Goal: Find specific page/section: Find specific page/section

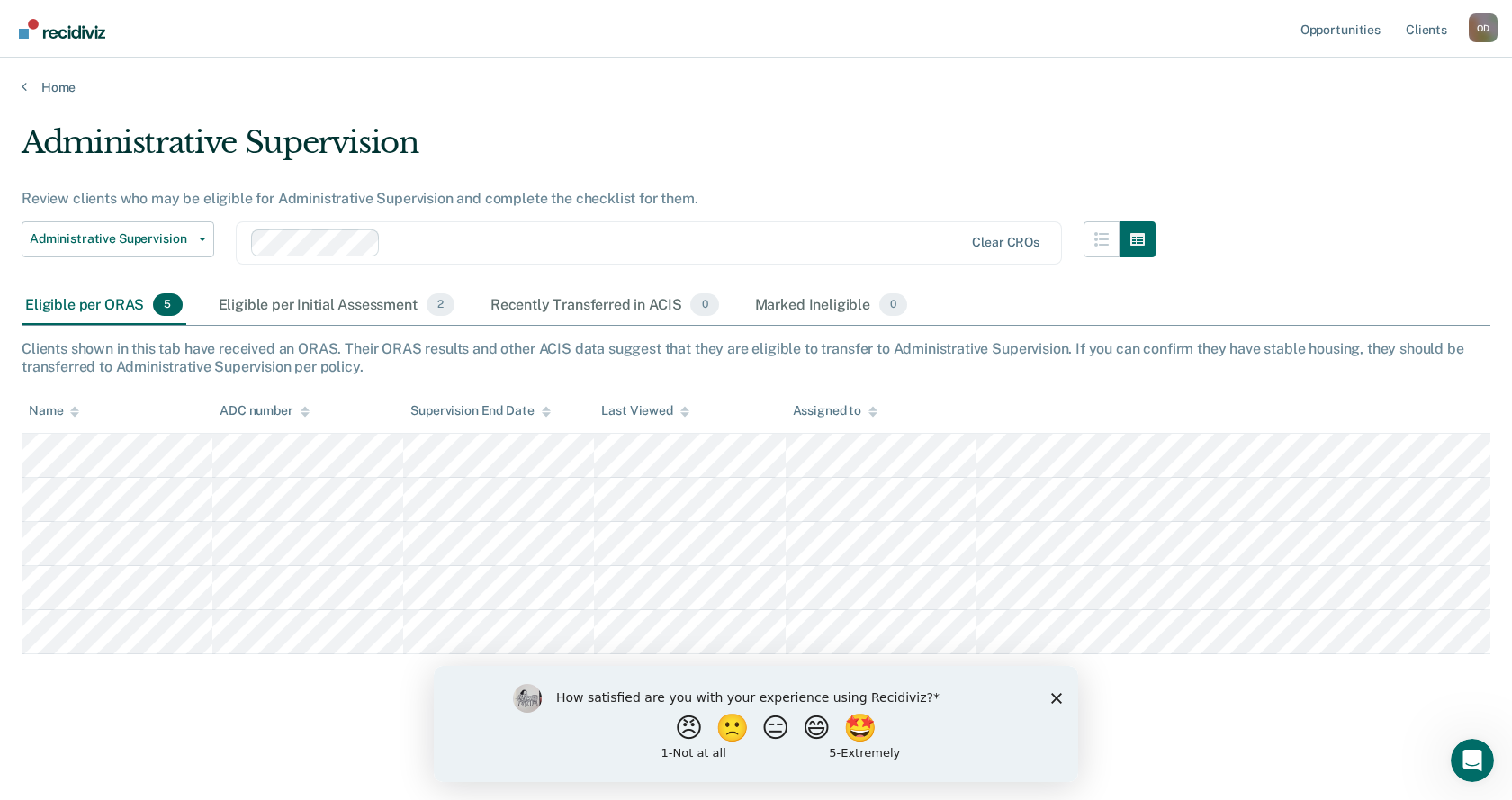
click at [676, 213] on div "Administrative Supervision Review clients who may be eligible for Administrativ…" at bounding box center [589, 204] width 1134 height 162
click at [171, 235] on span "Administrative Supervision" at bounding box center [110, 238] width 162 height 15
click at [229, 129] on div "Administrative Supervision" at bounding box center [589, 150] width 1134 height 52
click at [52, 81] on link "Home" at bounding box center [756, 87] width 1468 height 16
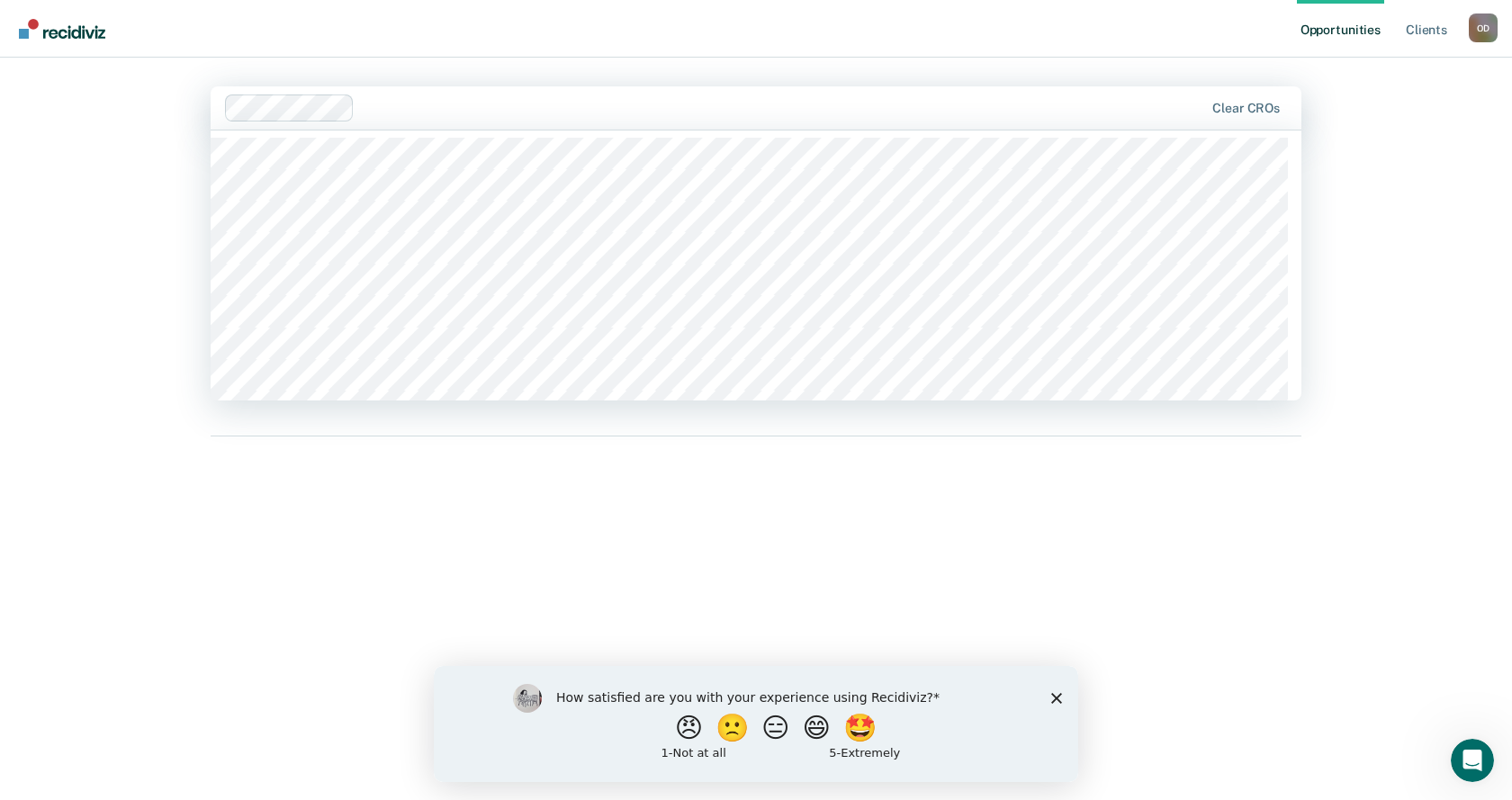
click at [1070, 93] on div "Clear CROs" at bounding box center [756, 108] width 1091 height 44
click at [981, 25] on nav "Opportunities Client s [PERSON_NAME] Profile How it works Log Out" at bounding box center [756, 28] width 1483 height 57
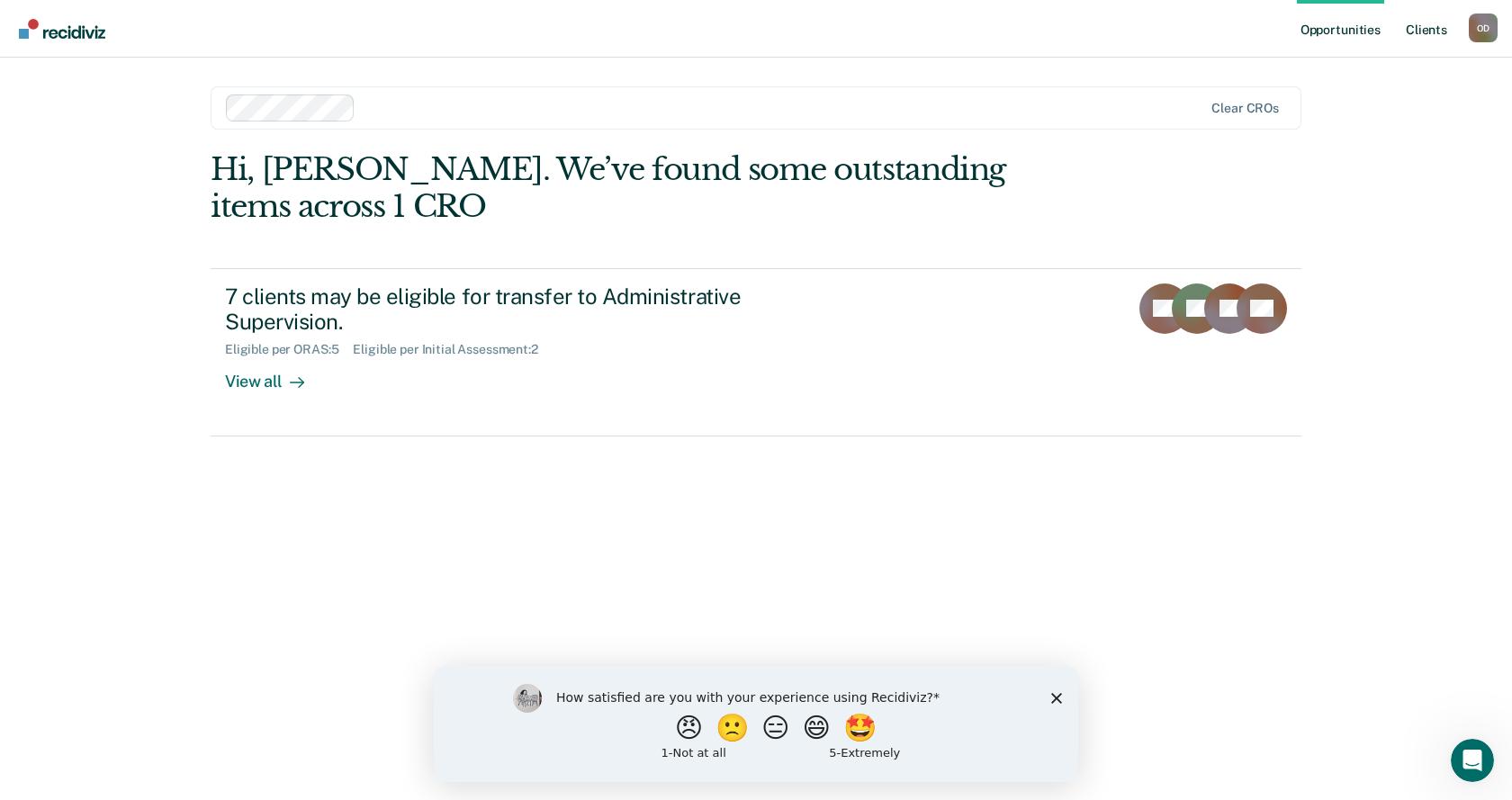
click at [1426, 34] on link "Client s" at bounding box center [1426, 29] width 49 height 57
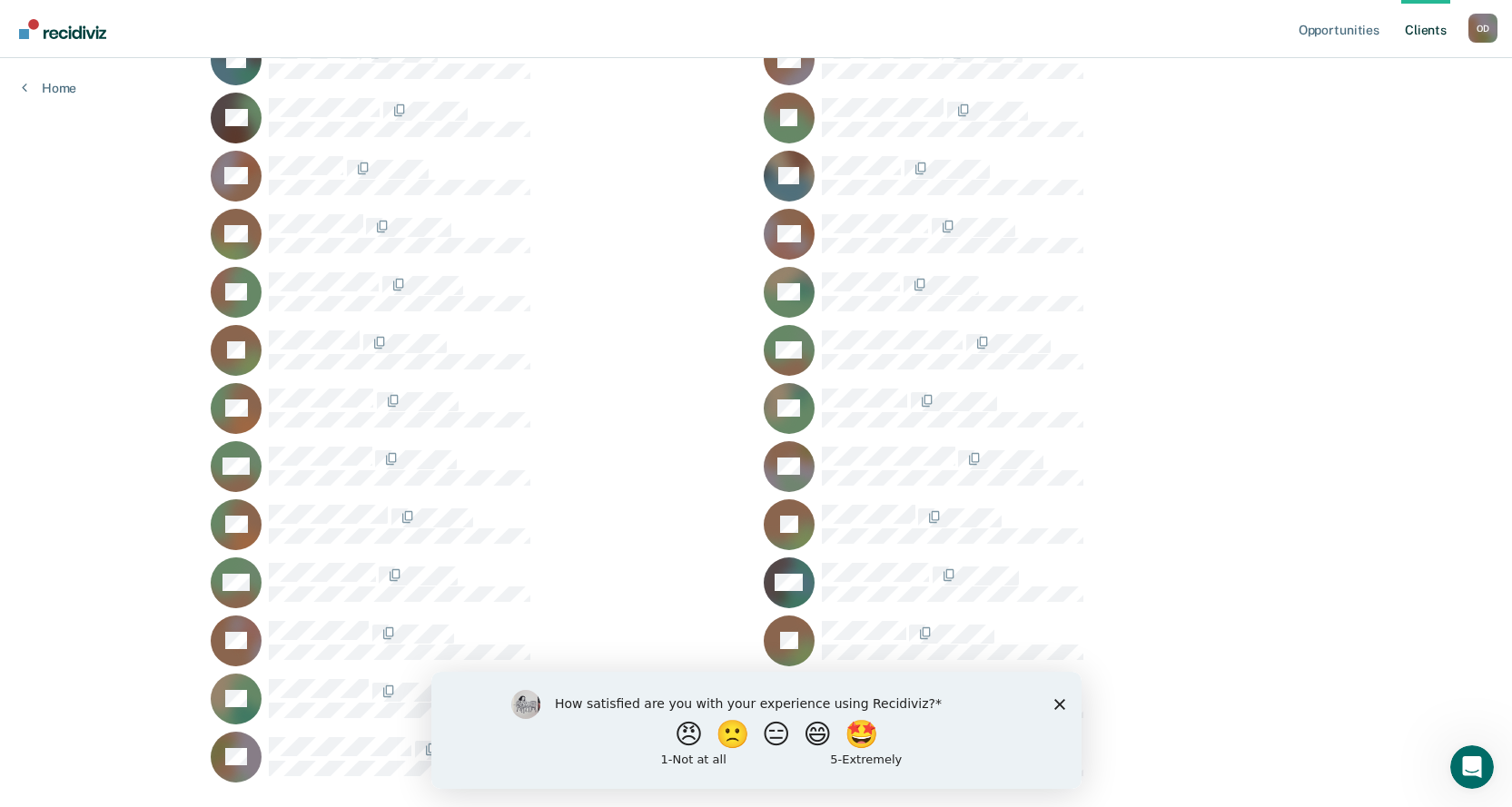
scroll to position [1680, 0]
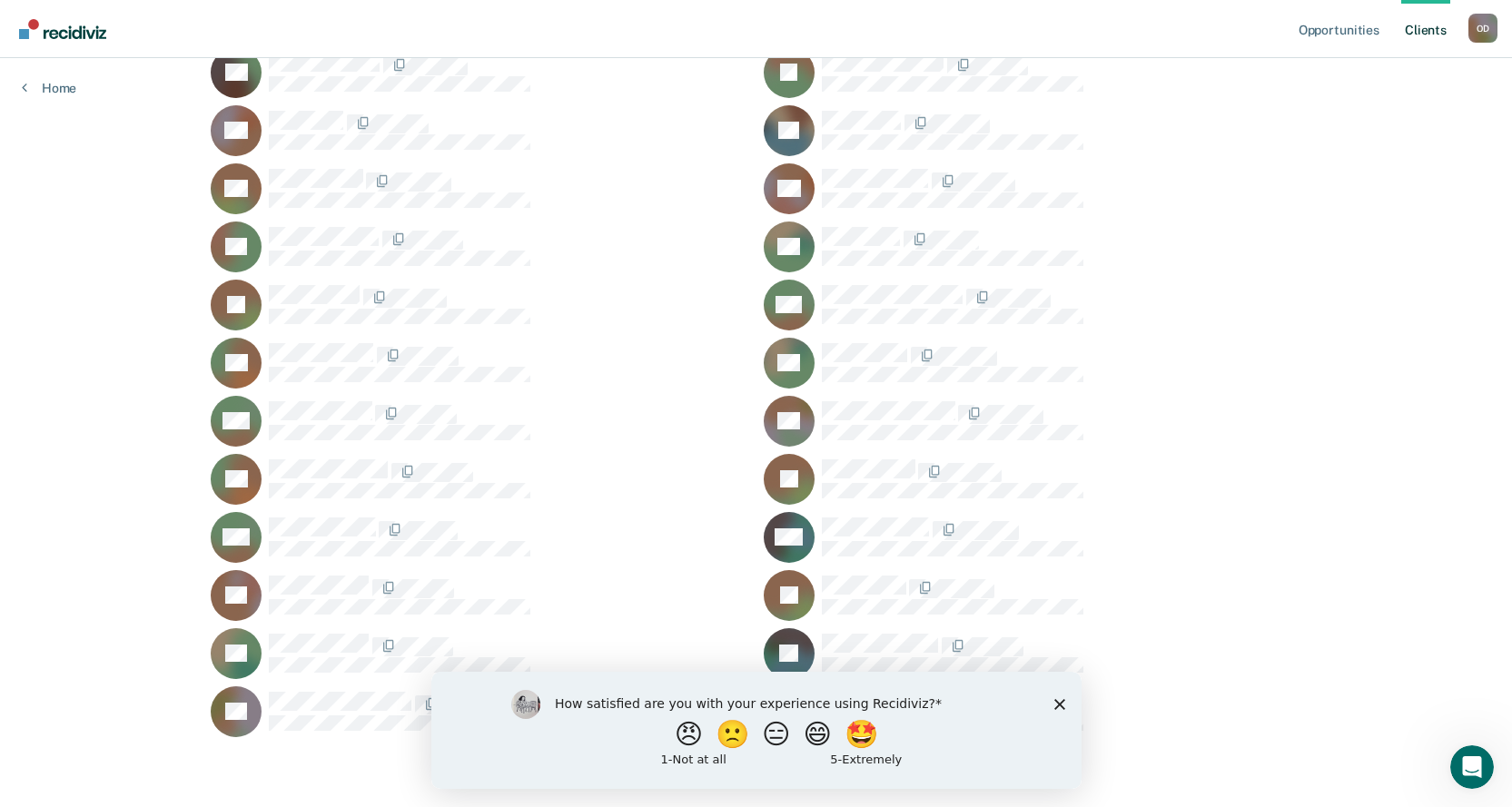
click at [1064, 699] on div "How satisfied are you with your experience using Recidiviz? 😠 🙁 😑 😄 🤩 1 - Not a…" at bounding box center [755, 729] width 650 height 117
click at [1050, 700] on div "How satisfied are you with your experience using Recidiviz? 😠 🙁 😑 😄 🤩 1 - Not a…" at bounding box center [755, 729] width 650 height 117
click at [1060, 700] on icon "Close survey" at bounding box center [1058, 703] width 11 height 11
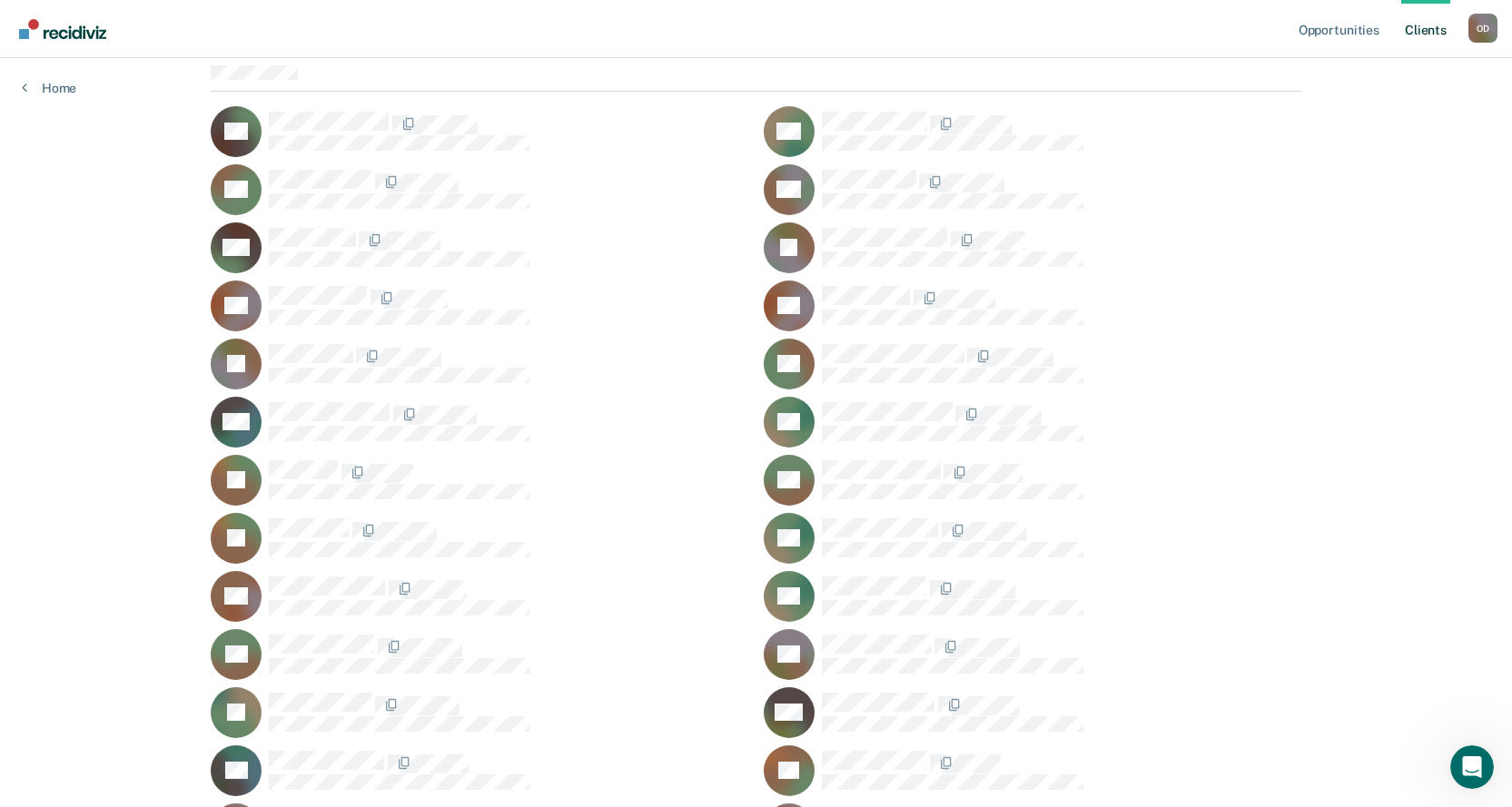
scroll to position [136, 0]
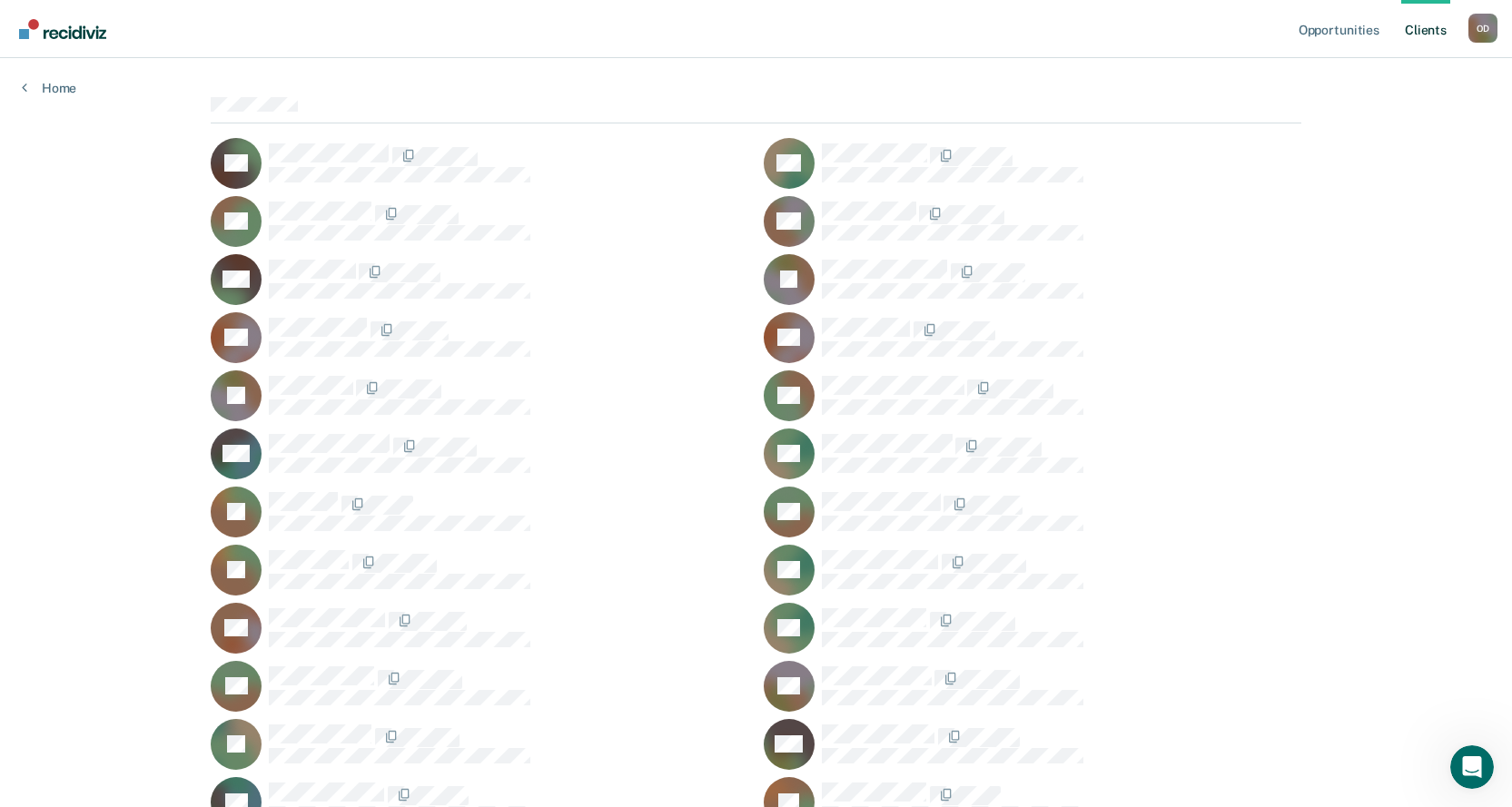
click at [297, 106] on div at bounding box center [756, 110] width 1091 height 26
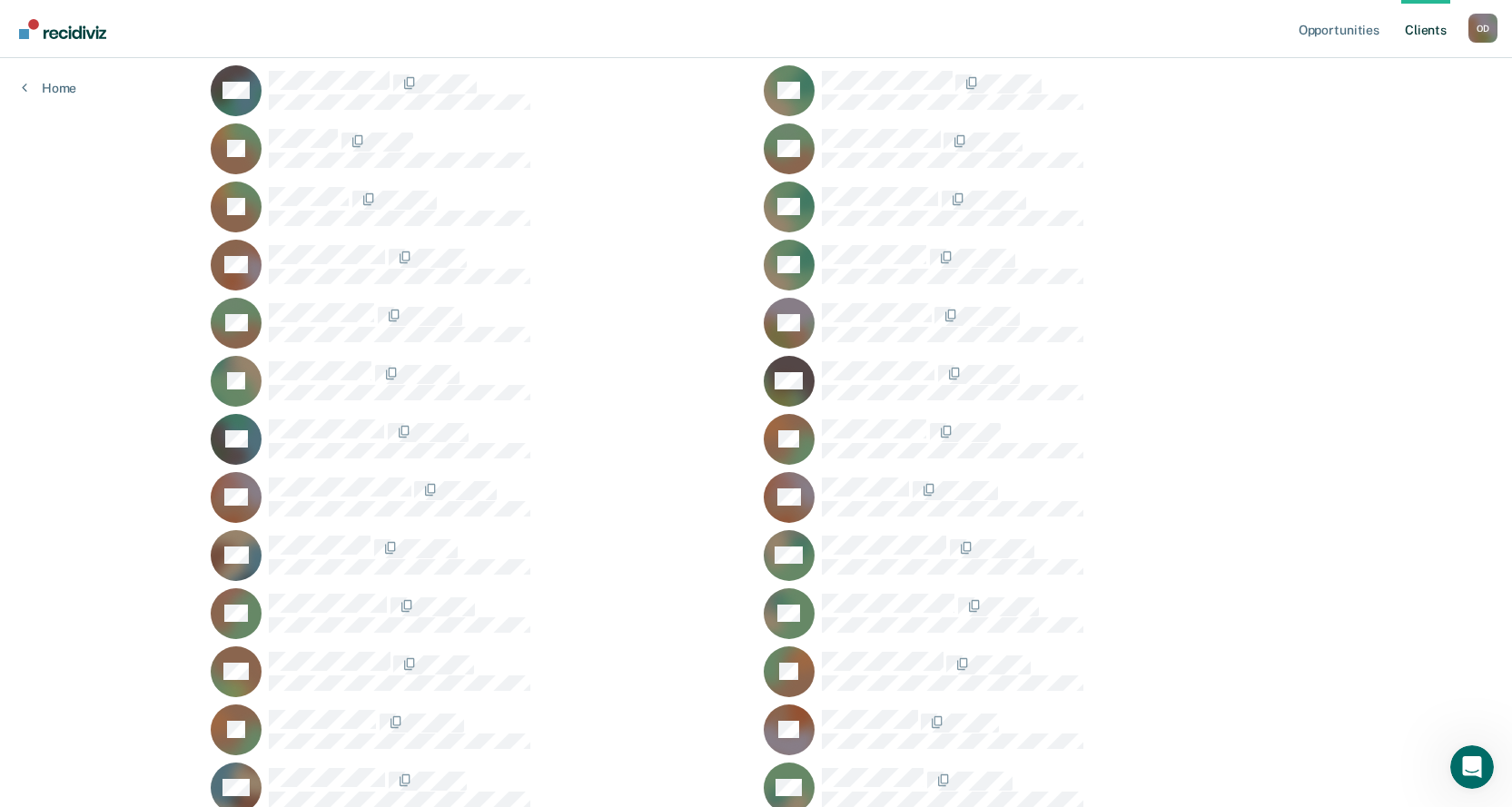
scroll to position [0, 0]
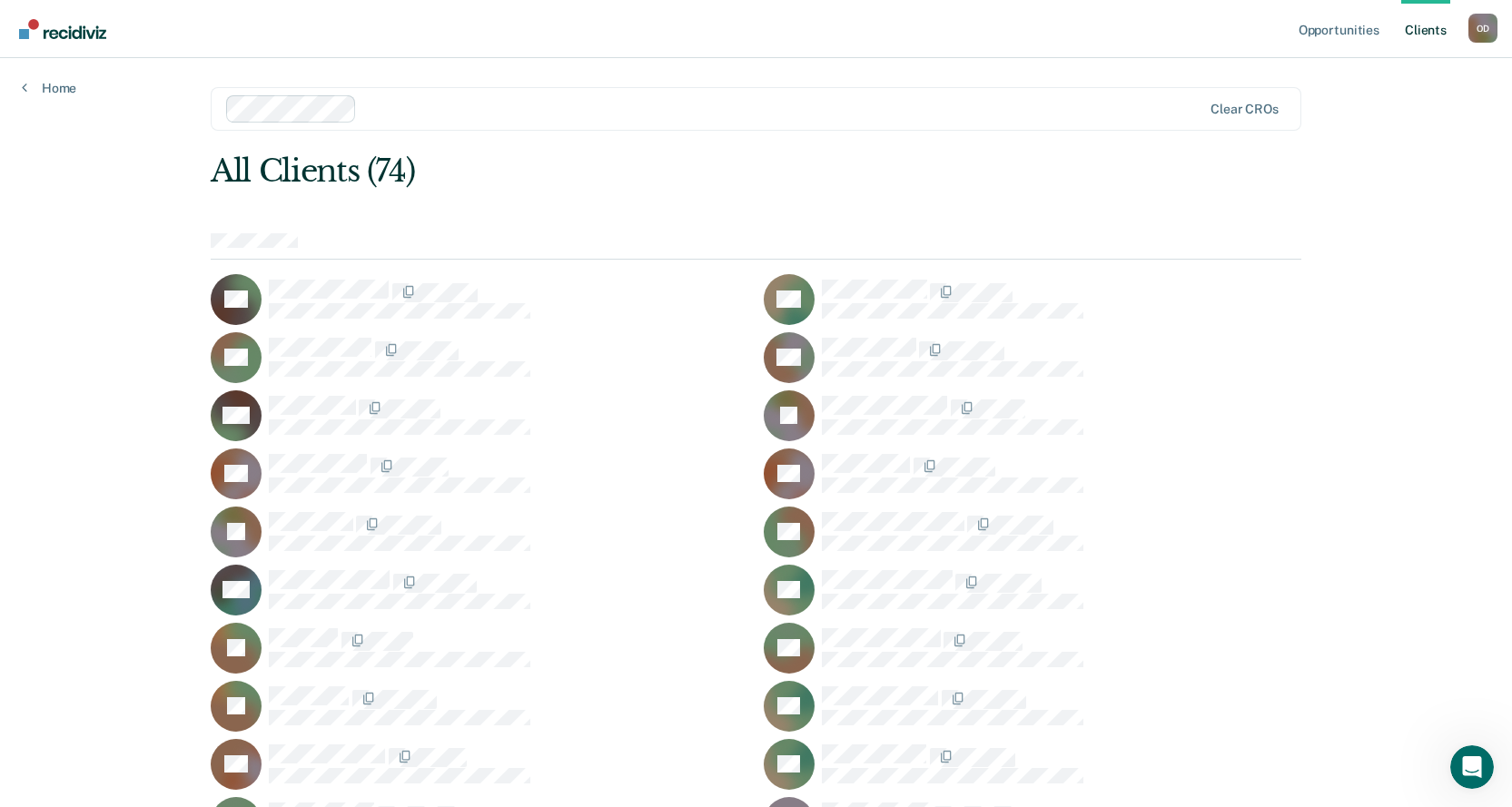
click at [321, 239] on div at bounding box center [756, 246] width 1091 height 26
click at [297, 239] on div at bounding box center [756, 246] width 1091 height 26
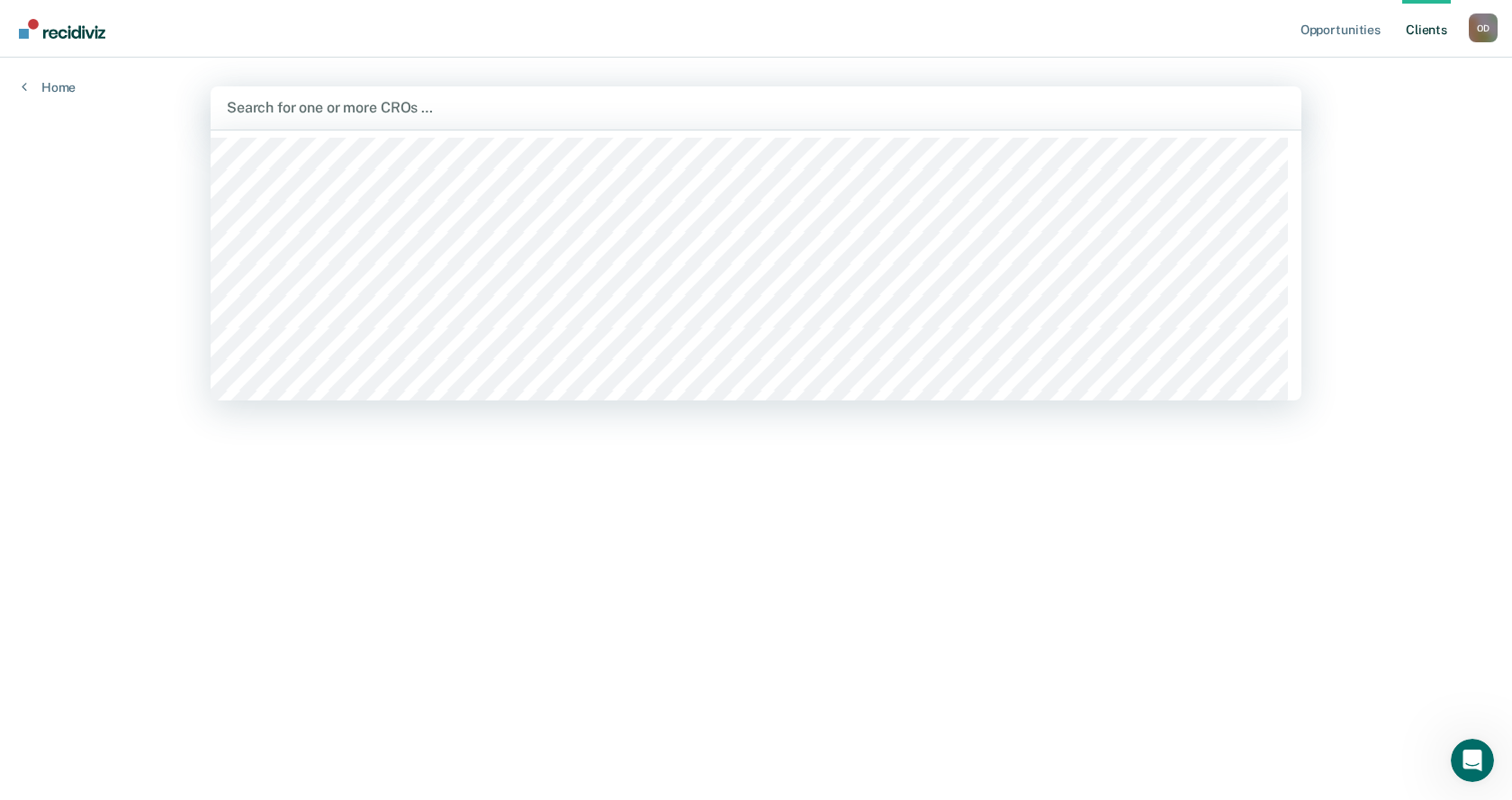
click at [336, 112] on div at bounding box center [756, 107] width 1058 height 21
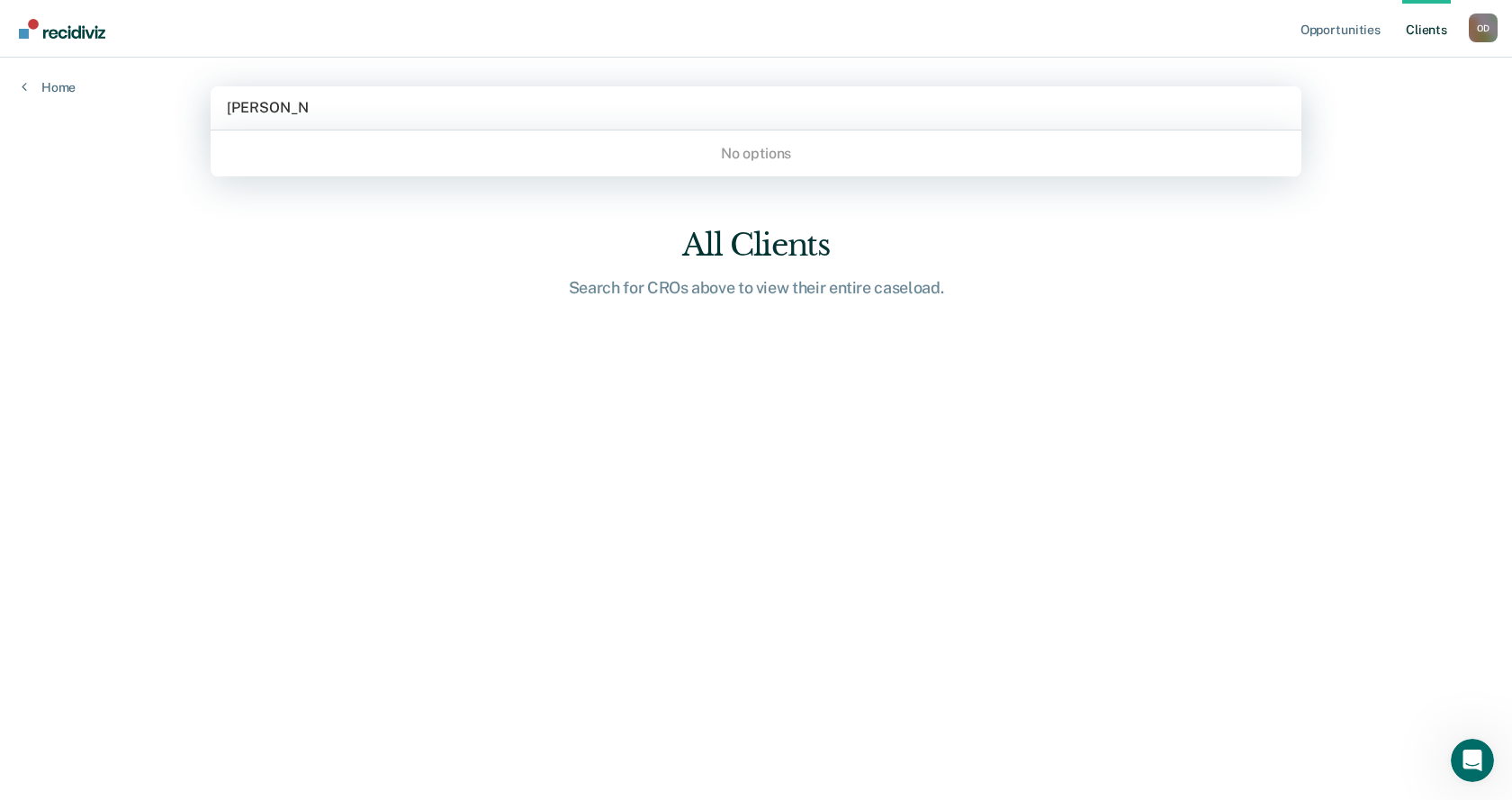
click at [740, 160] on div "No options" at bounding box center [756, 154] width 1091 height 32
type input "[PERSON_NAME]"
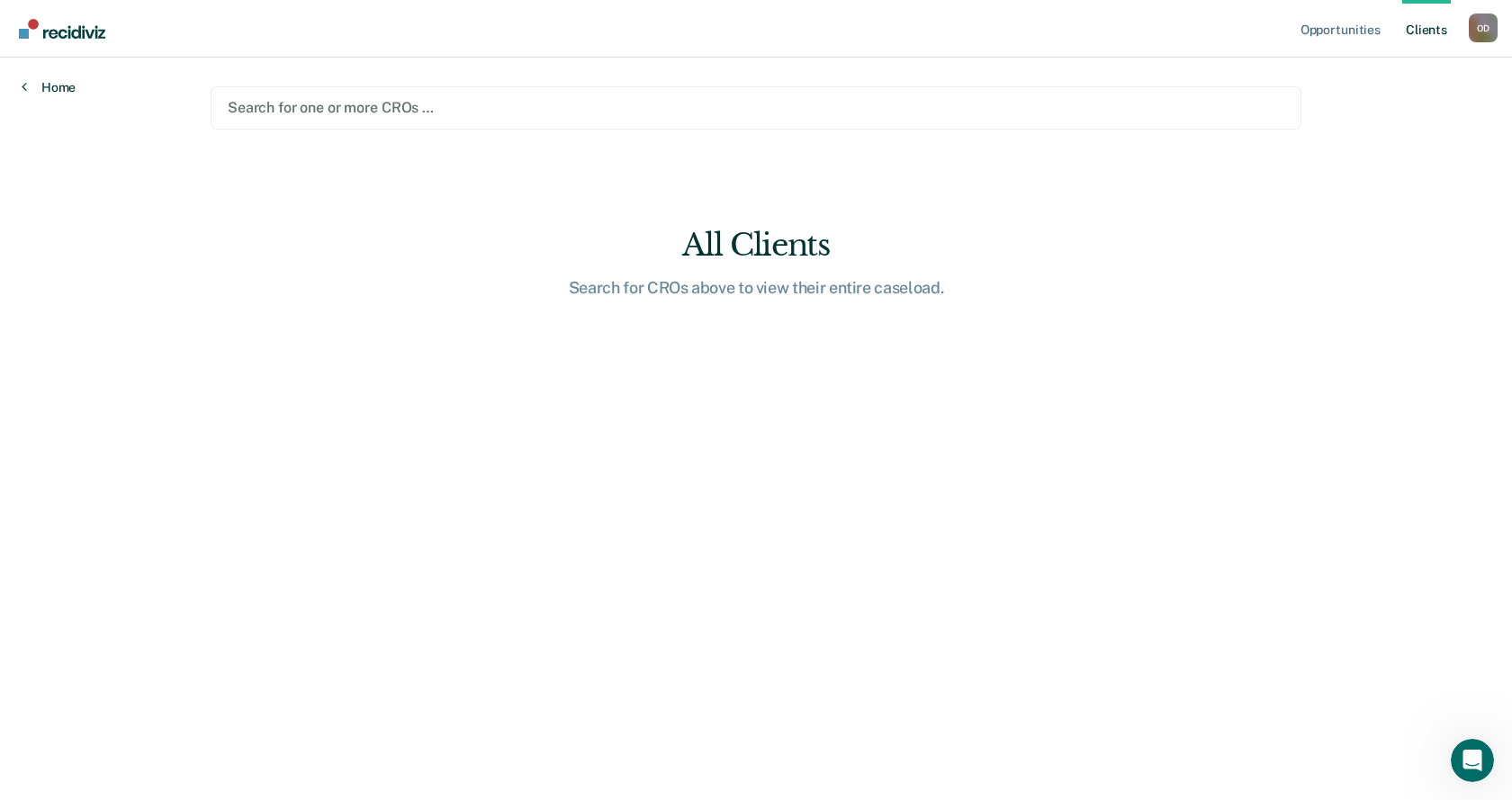
click at [57, 86] on link "Home" at bounding box center [49, 87] width 54 height 16
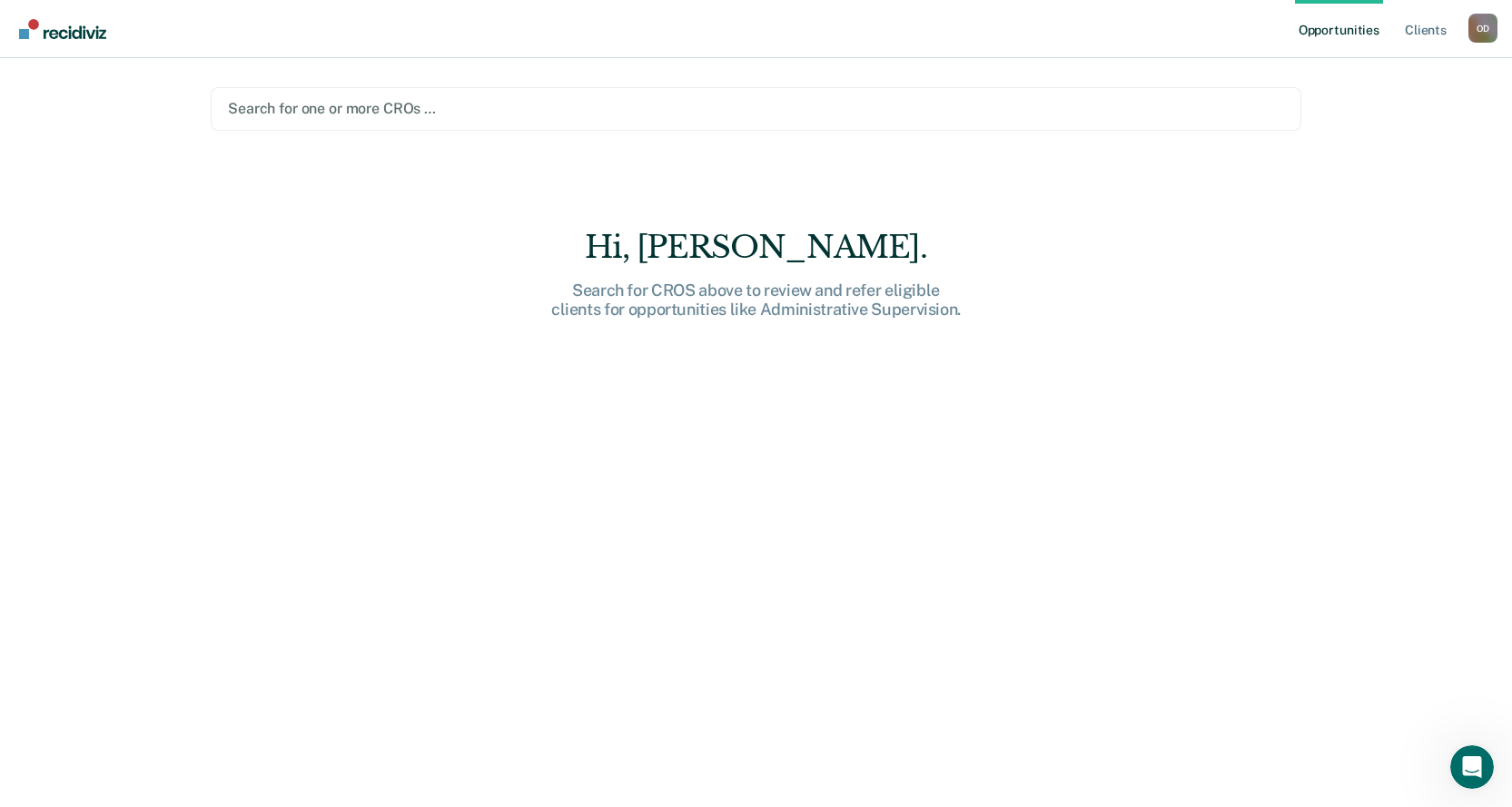
click at [431, 92] on div "Search for one or more CROs …" at bounding box center [756, 109] width 1091 height 44
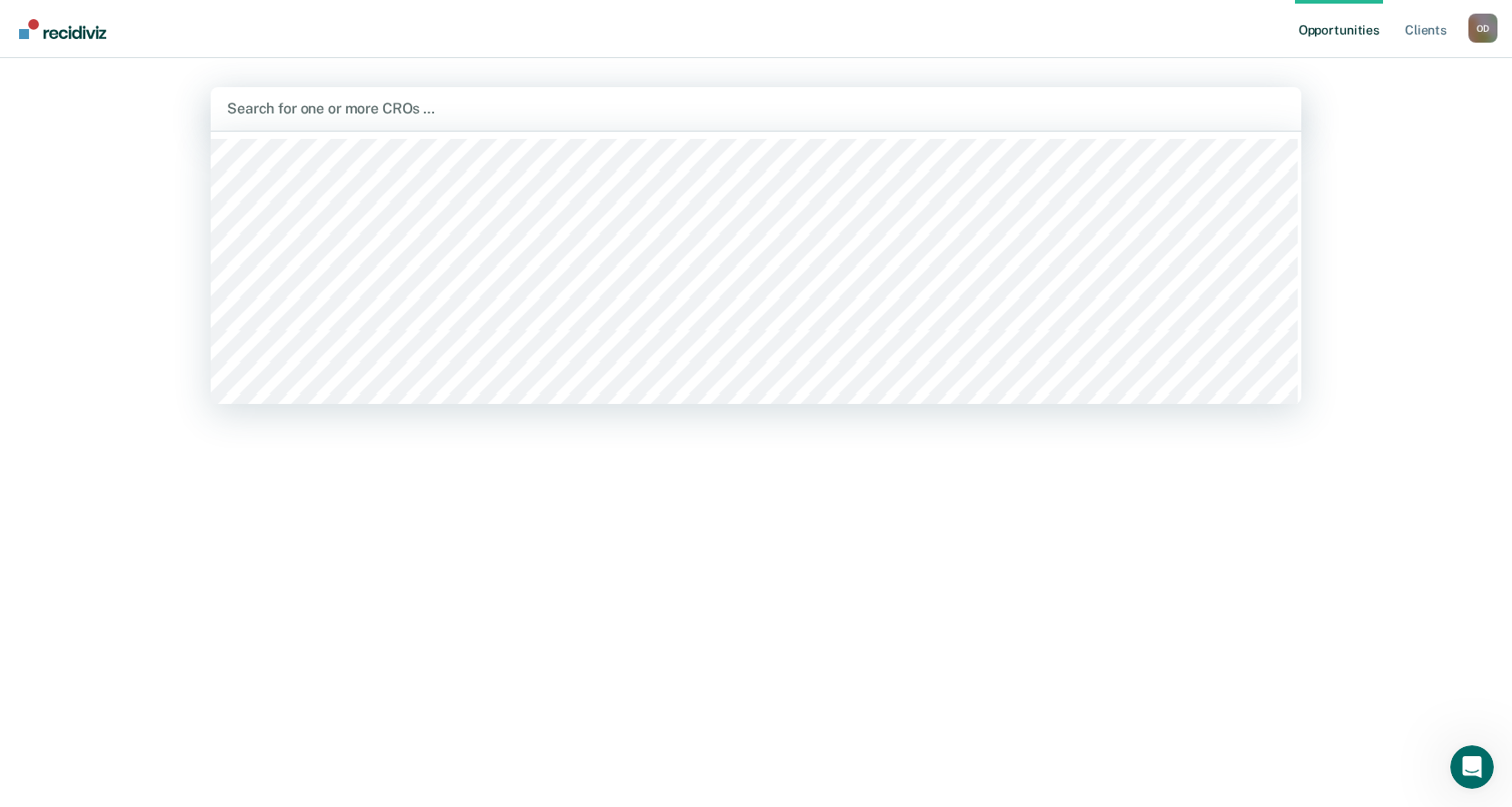
click at [418, 122] on div "Search for one or more CROs …" at bounding box center [756, 109] width 1091 height 44
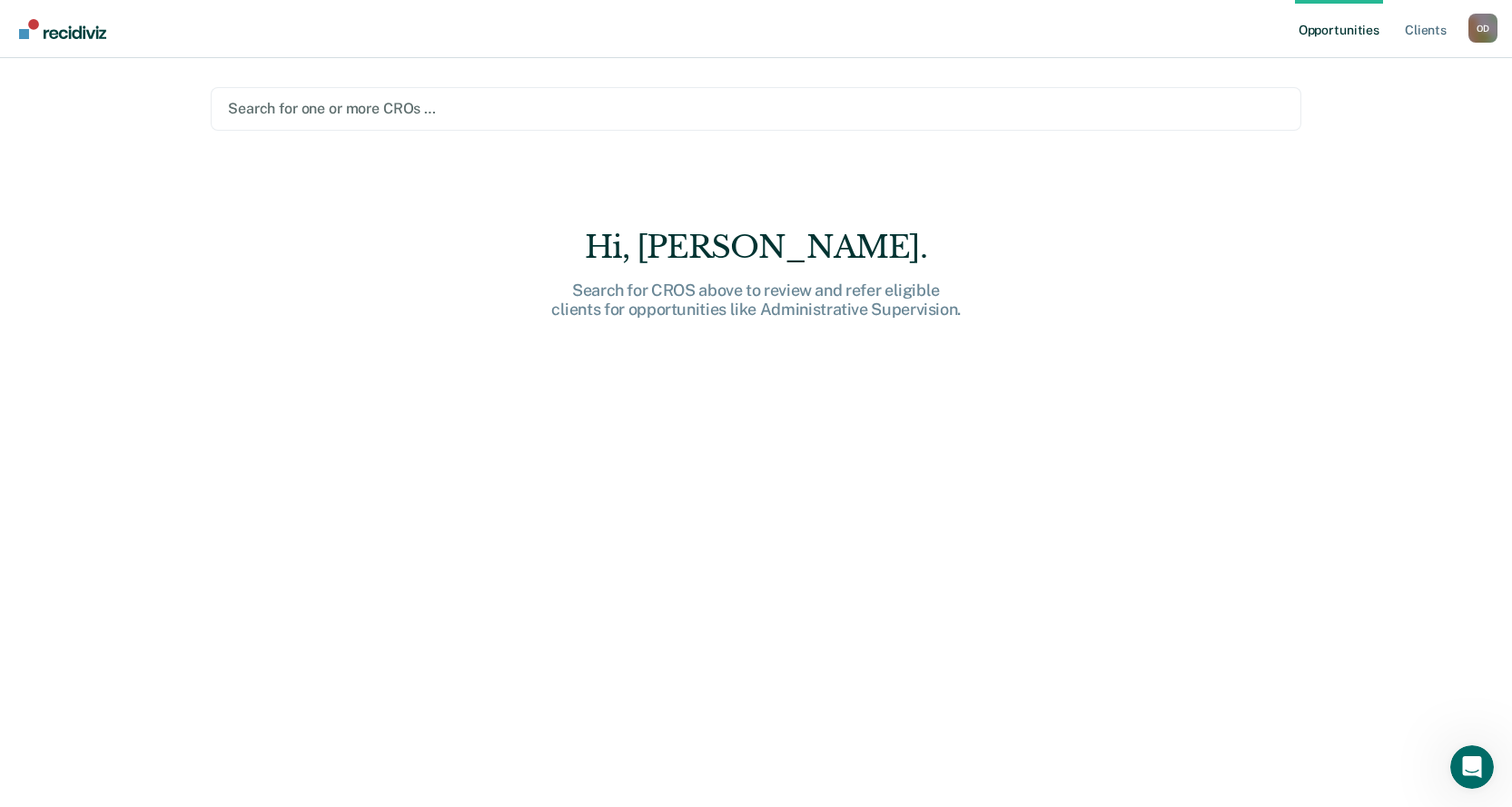
click at [1352, 29] on link "Opportunities" at bounding box center [1339, 29] width 88 height 58
click at [1421, 33] on link "Client s" at bounding box center [1425, 29] width 49 height 58
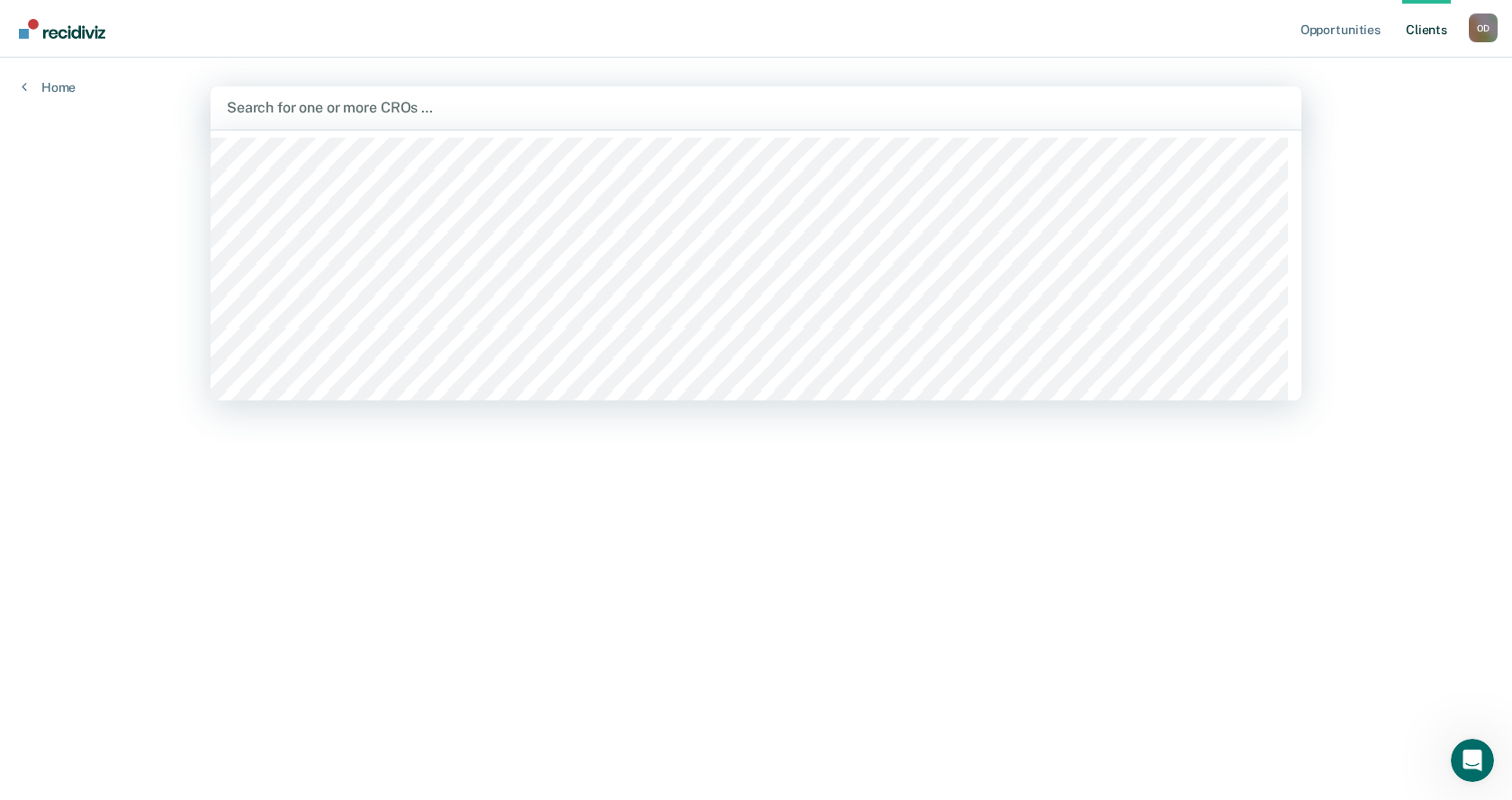
click at [449, 103] on div at bounding box center [756, 107] width 1058 height 21
click at [1475, 37] on div "O D" at bounding box center [1482, 28] width 29 height 29
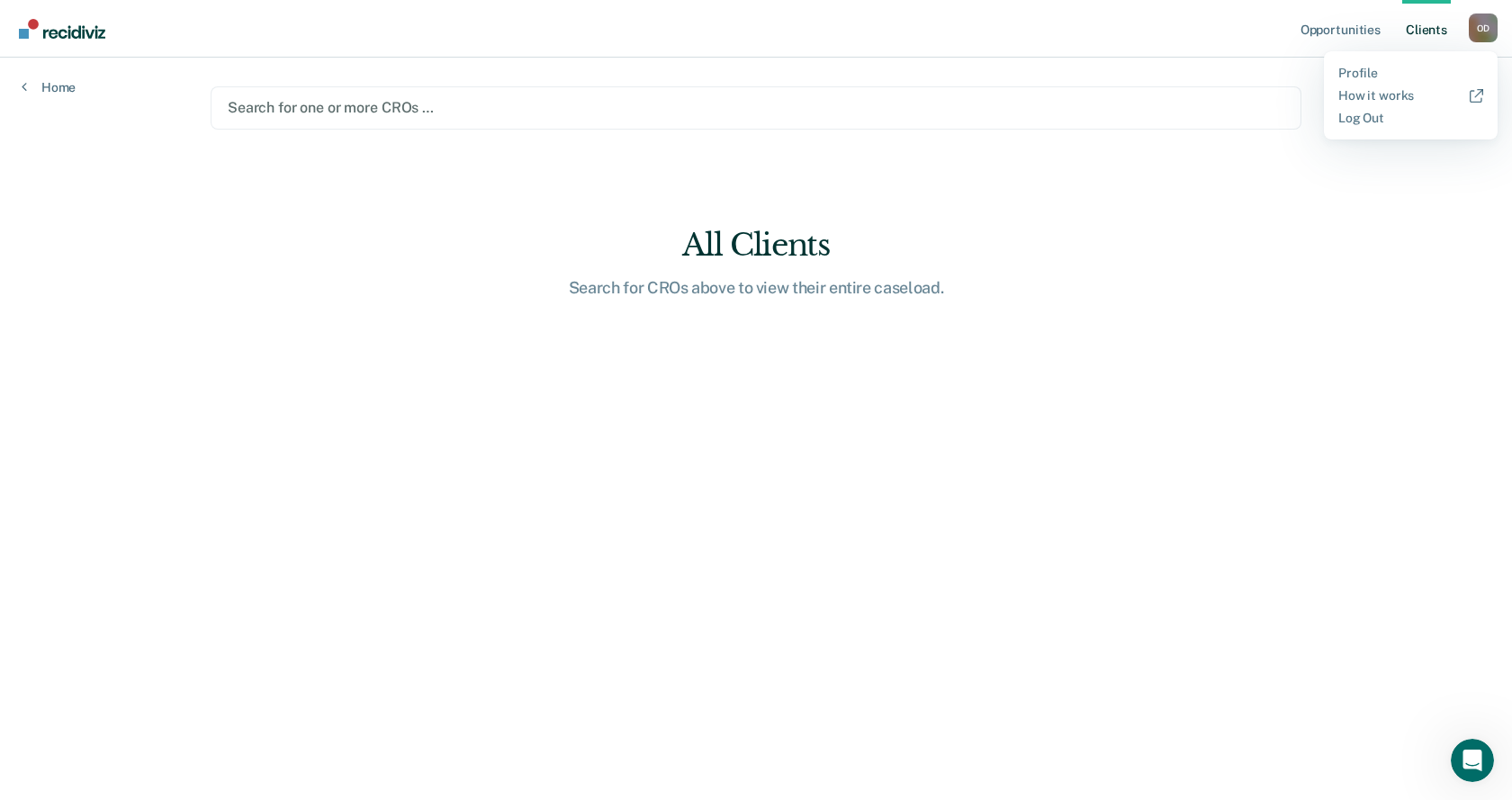
click at [1428, 39] on link "Client s" at bounding box center [1426, 29] width 49 height 57
click at [1427, 30] on link "Client s" at bounding box center [1426, 29] width 49 height 57
click at [1329, 26] on link "Opportunities" at bounding box center [1341, 29] width 87 height 57
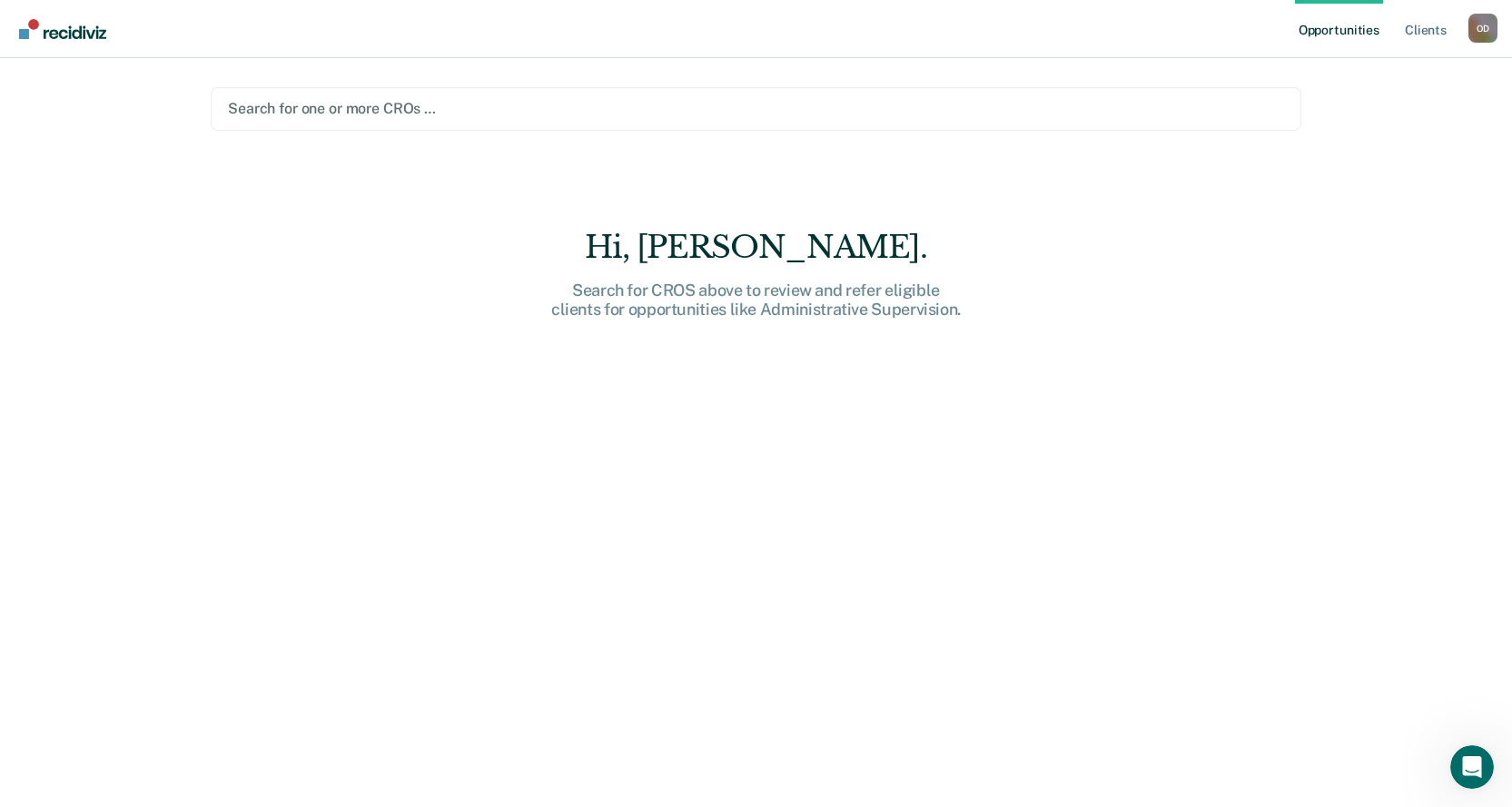
click at [55, 36] on img "Go to Recidiviz Home" at bounding box center [62, 29] width 87 height 20
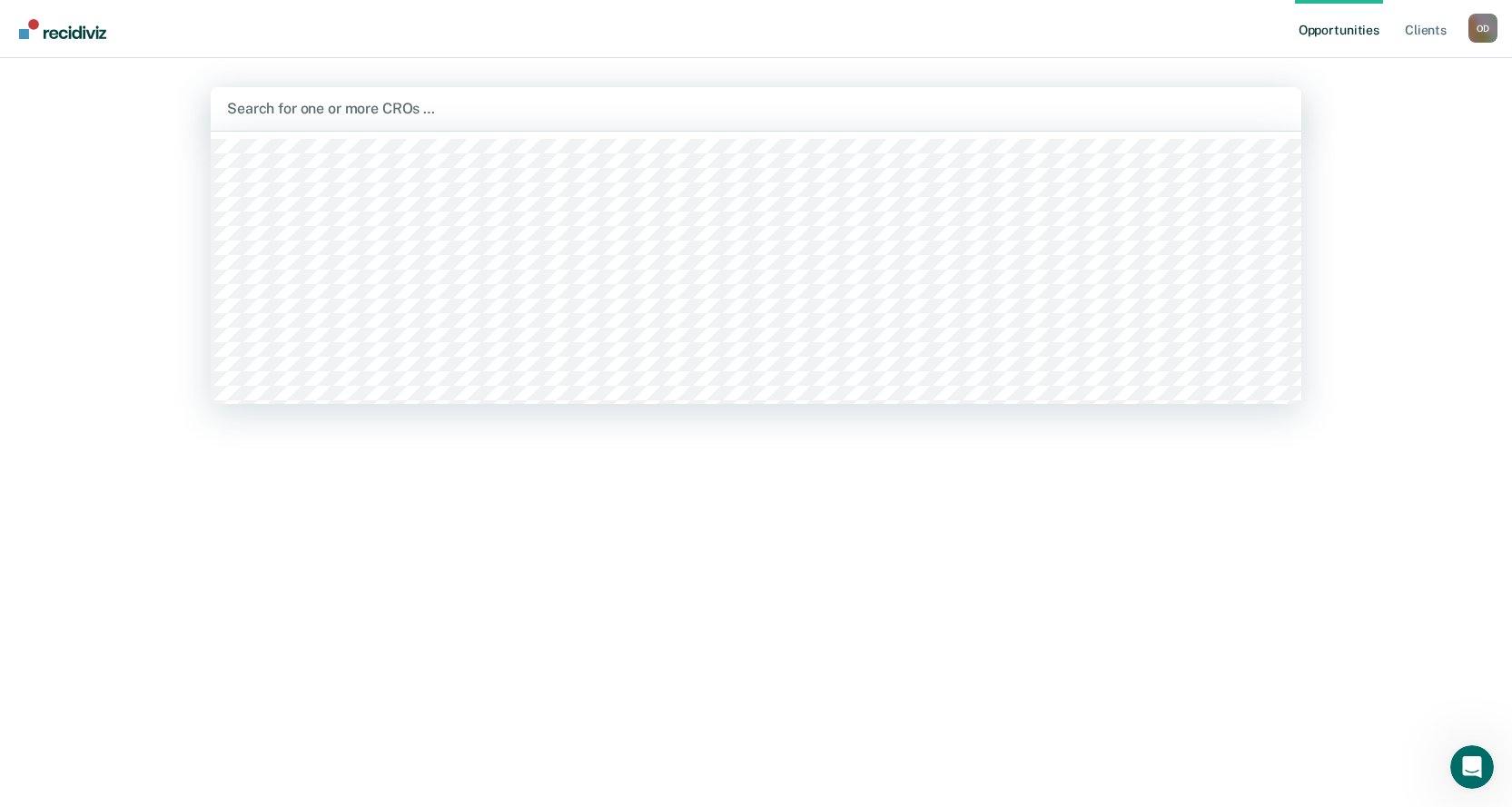
click at [605, 120] on div "Search for one or more CROs …" at bounding box center [756, 108] width 1062 height 25
click at [667, 66] on main "136 results available. Use Up and Down to choose options, press Enter to select…" at bounding box center [756, 411] width 1134 height 706
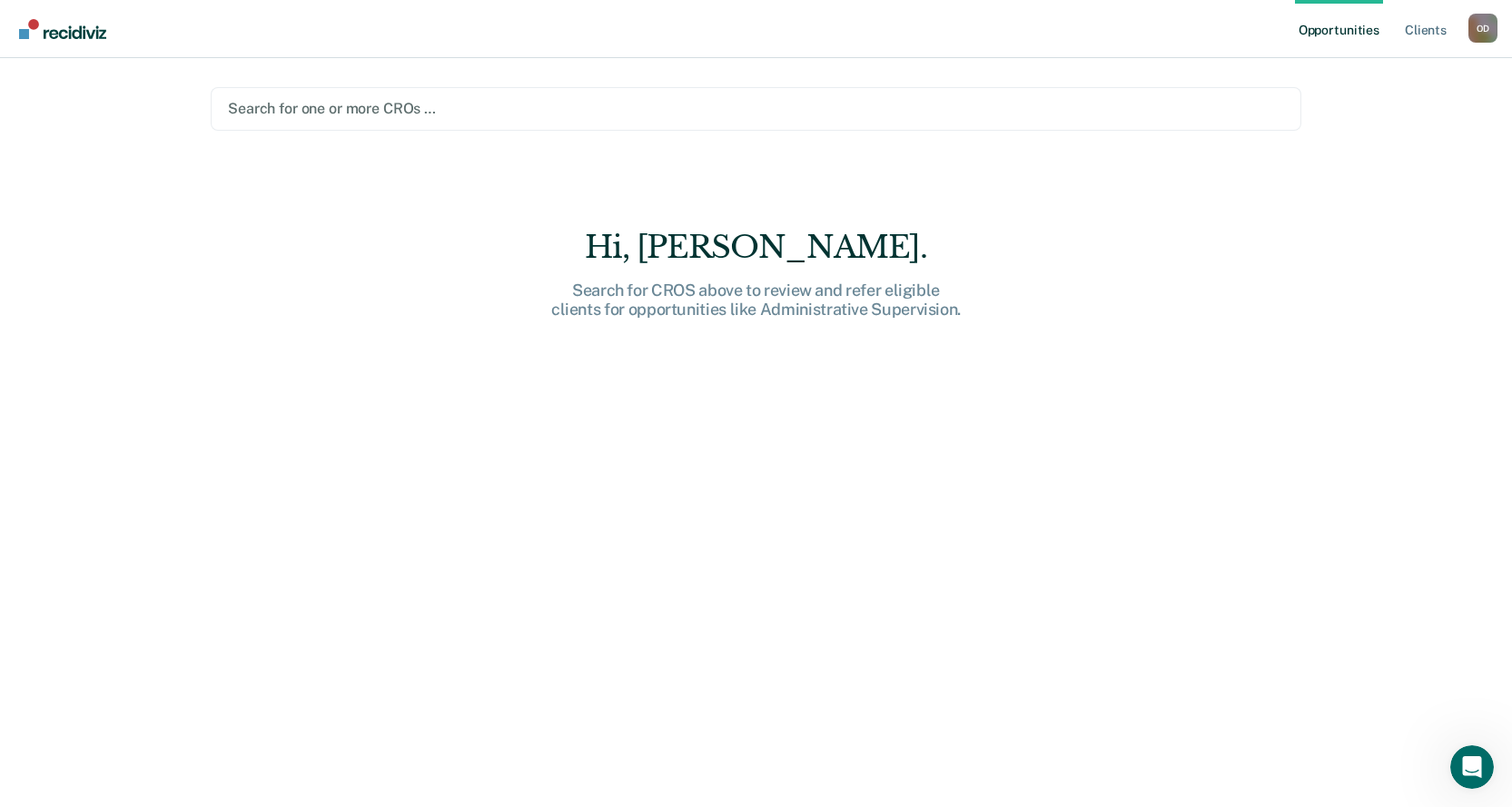
click at [1346, 30] on link "Opportunities" at bounding box center [1339, 29] width 88 height 58
click at [1332, 29] on link "Opportunities" at bounding box center [1339, 29] width 88 height 58
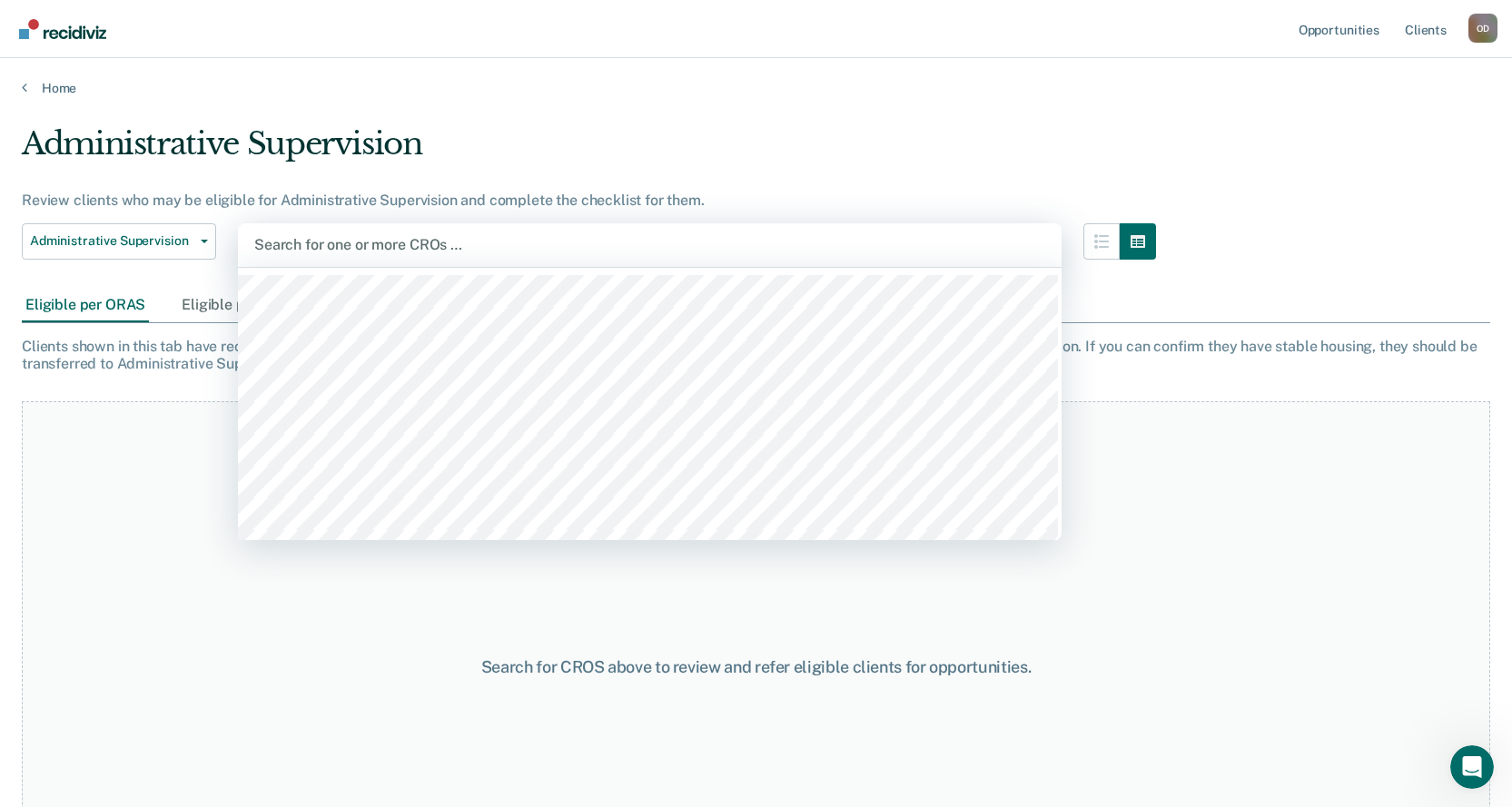
click at [417, 253] on div at bounding box center [649, 244] width 791 height 21
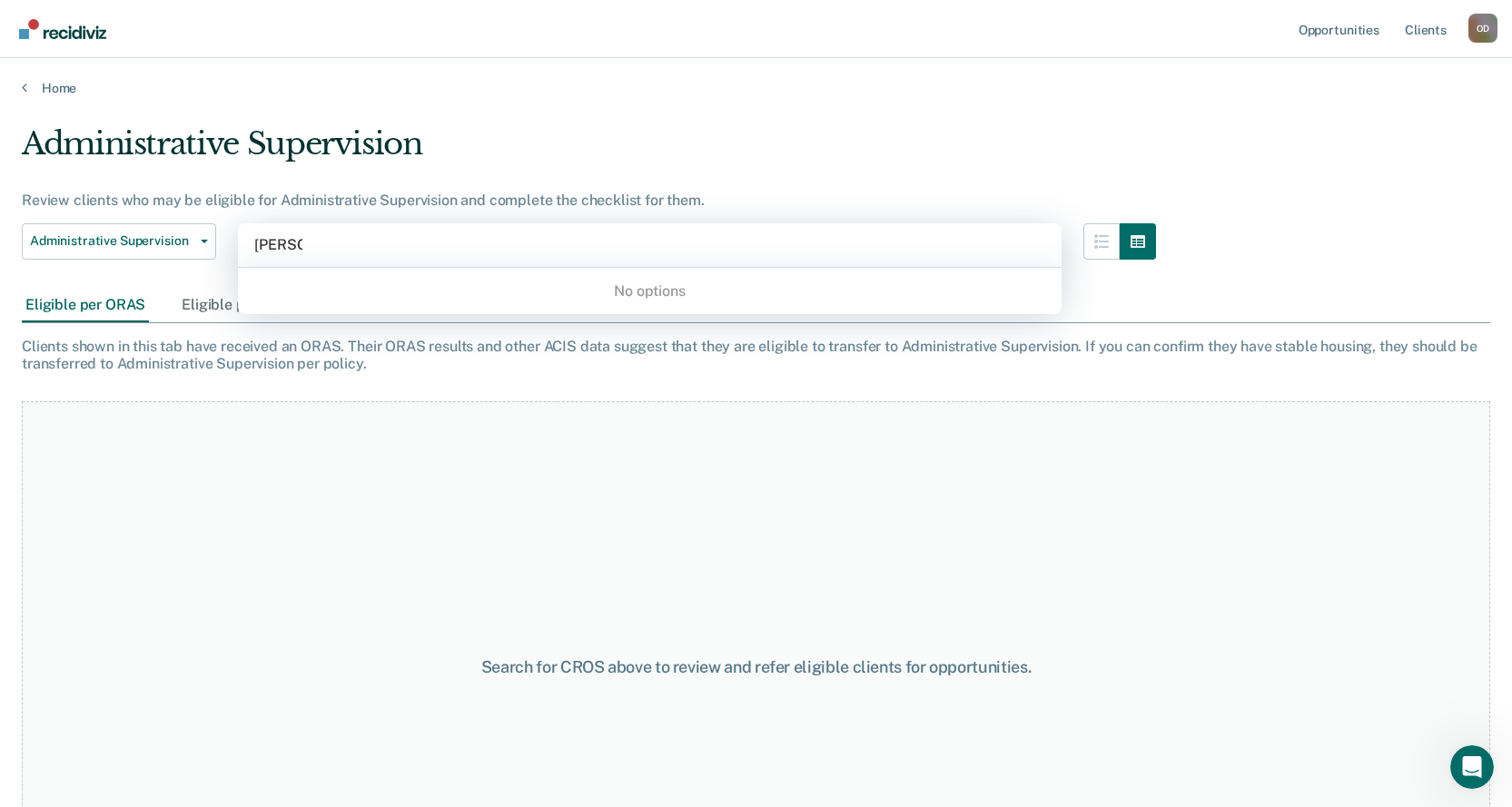
type input "[PERSON_NAME]"
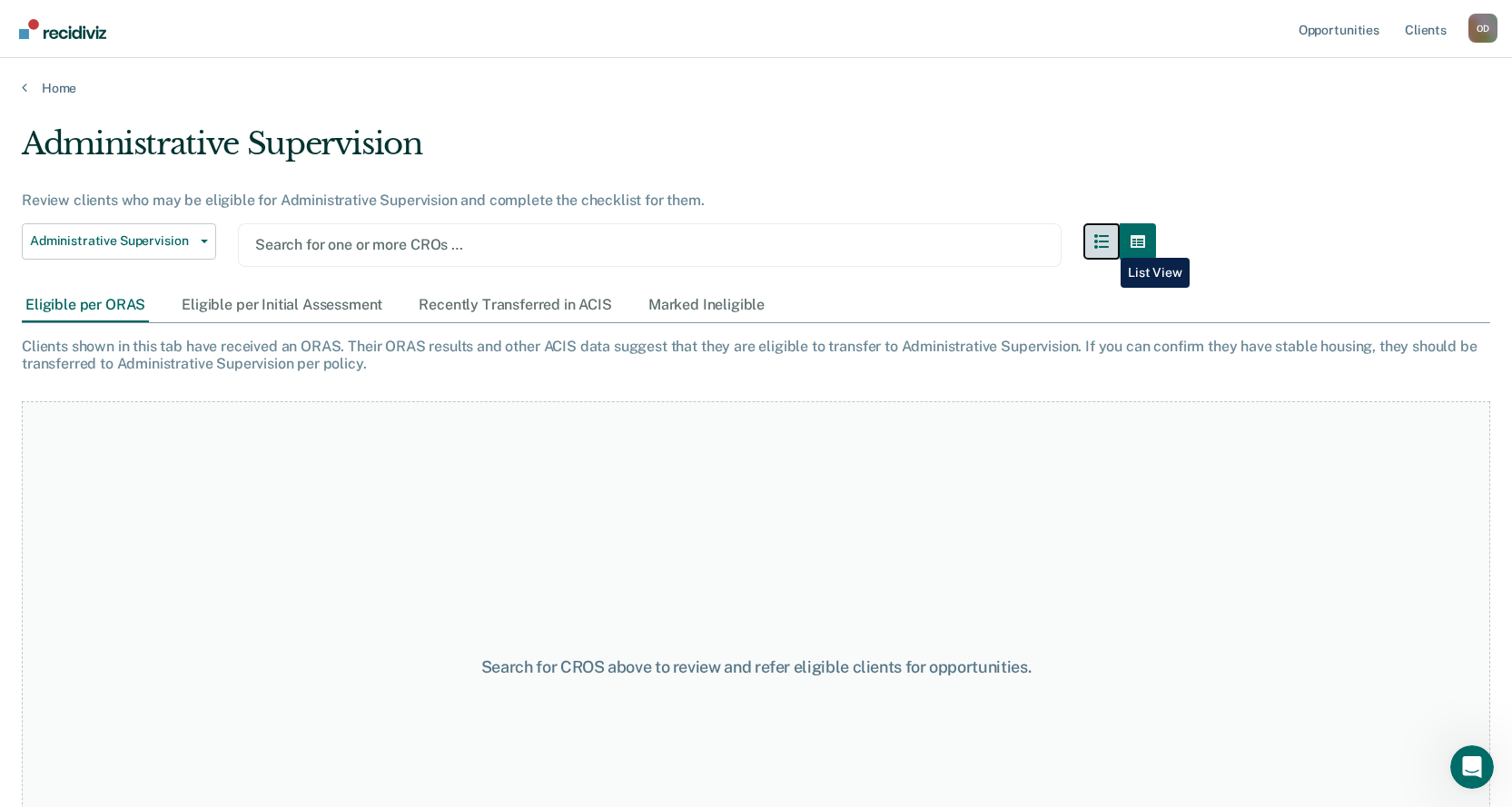
click at [1107, 244] on icon "button" at bounding box center [1101, 241] width 15 height 15
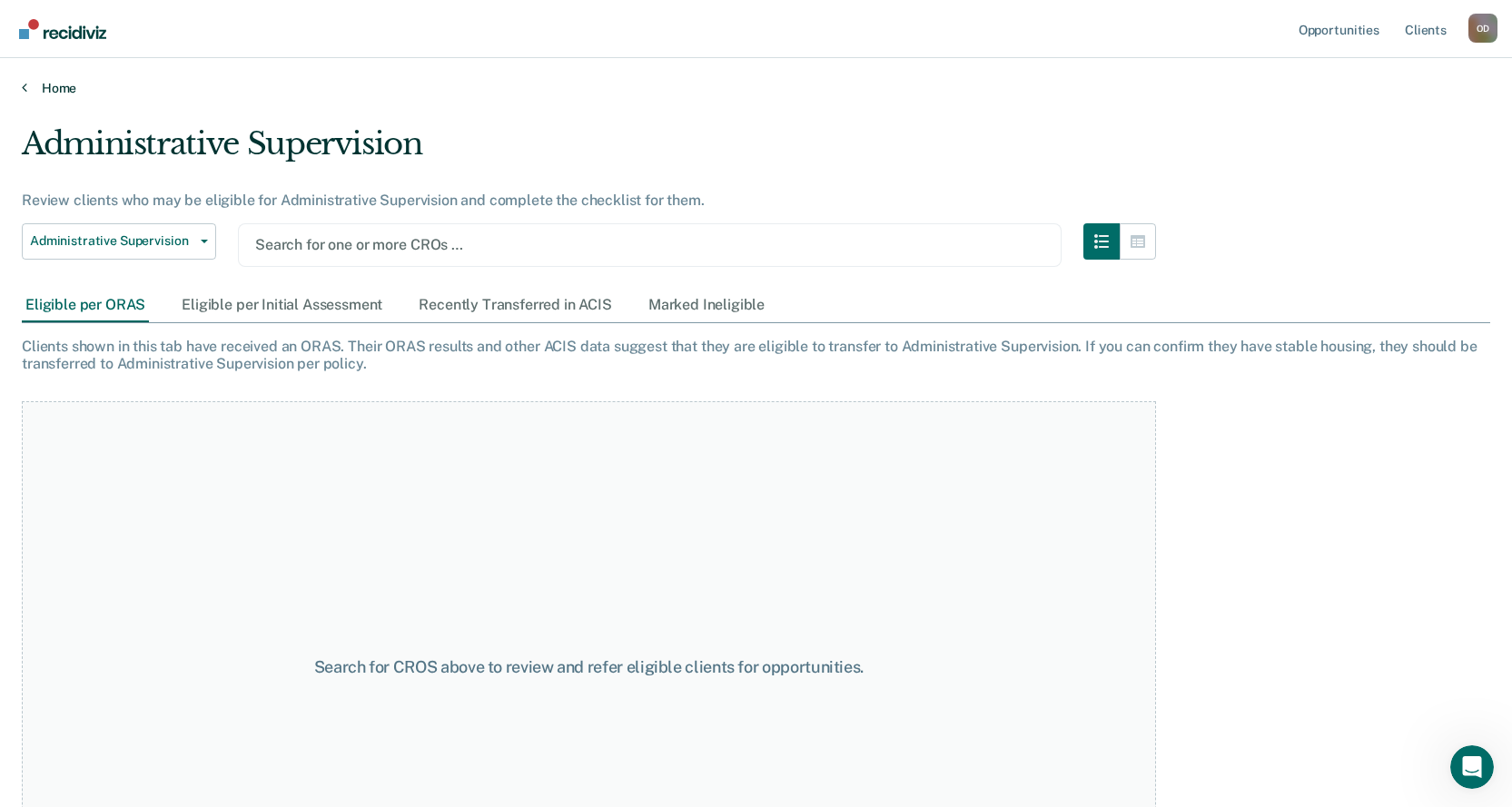
click at [50, 84] on link "Home" at bounding box center [756, 88] width 1468 height 16
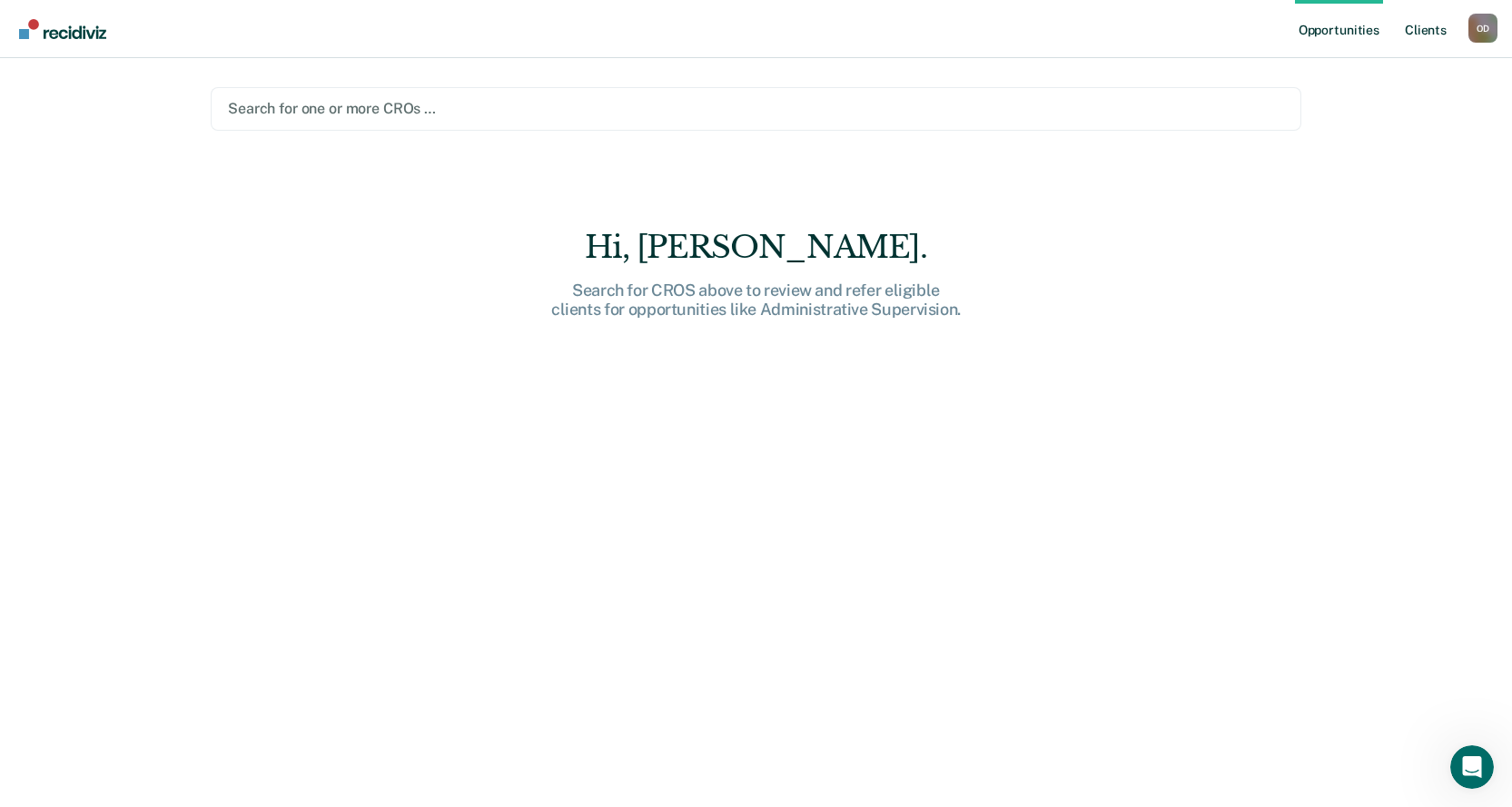
click at [1433, 34] on link "Client s" at bounding box center [1425, 29] width 49 height 58
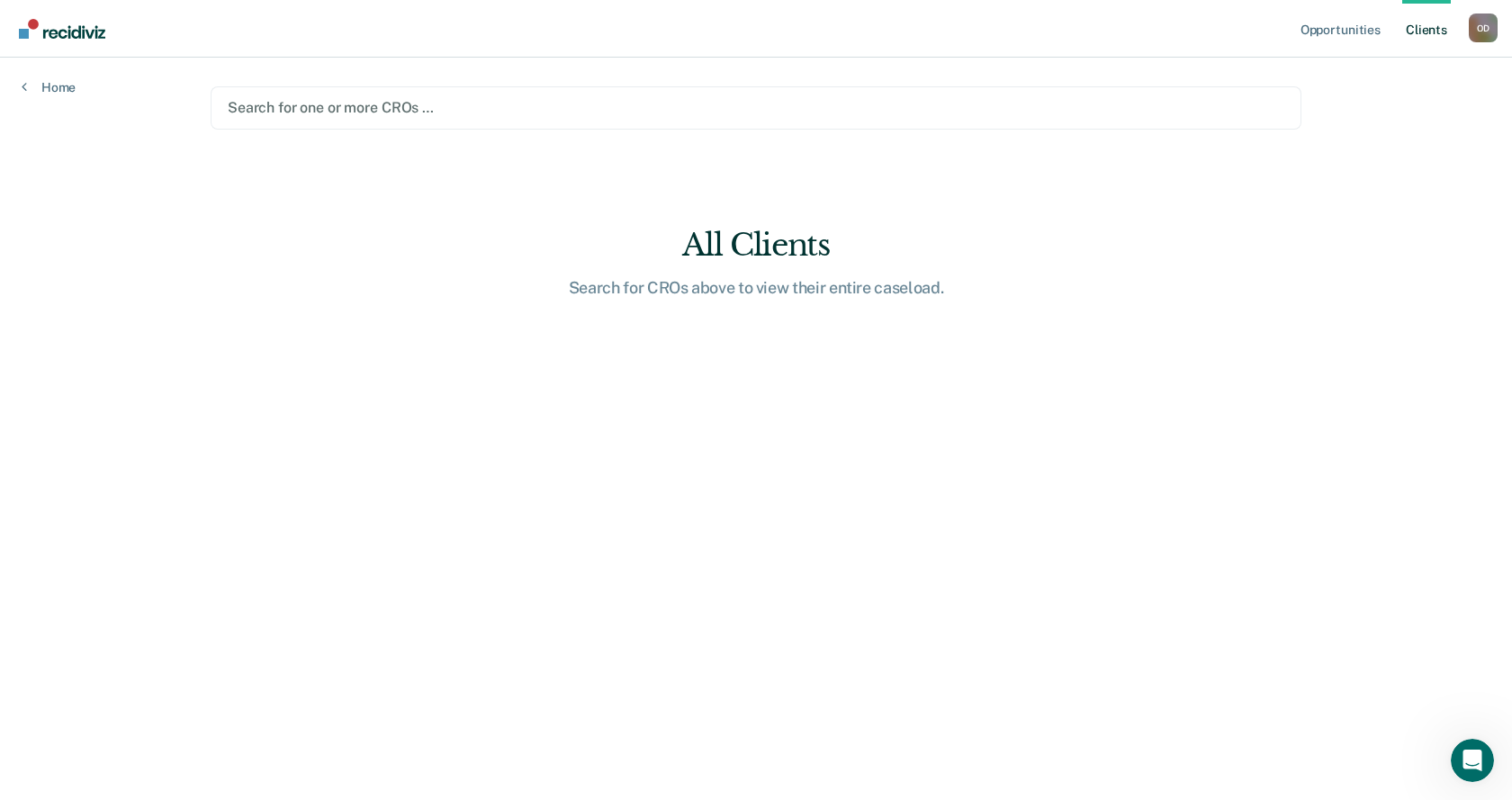
click at [463, 100] on div at bounding box center [756, 107] width 1056 height 21
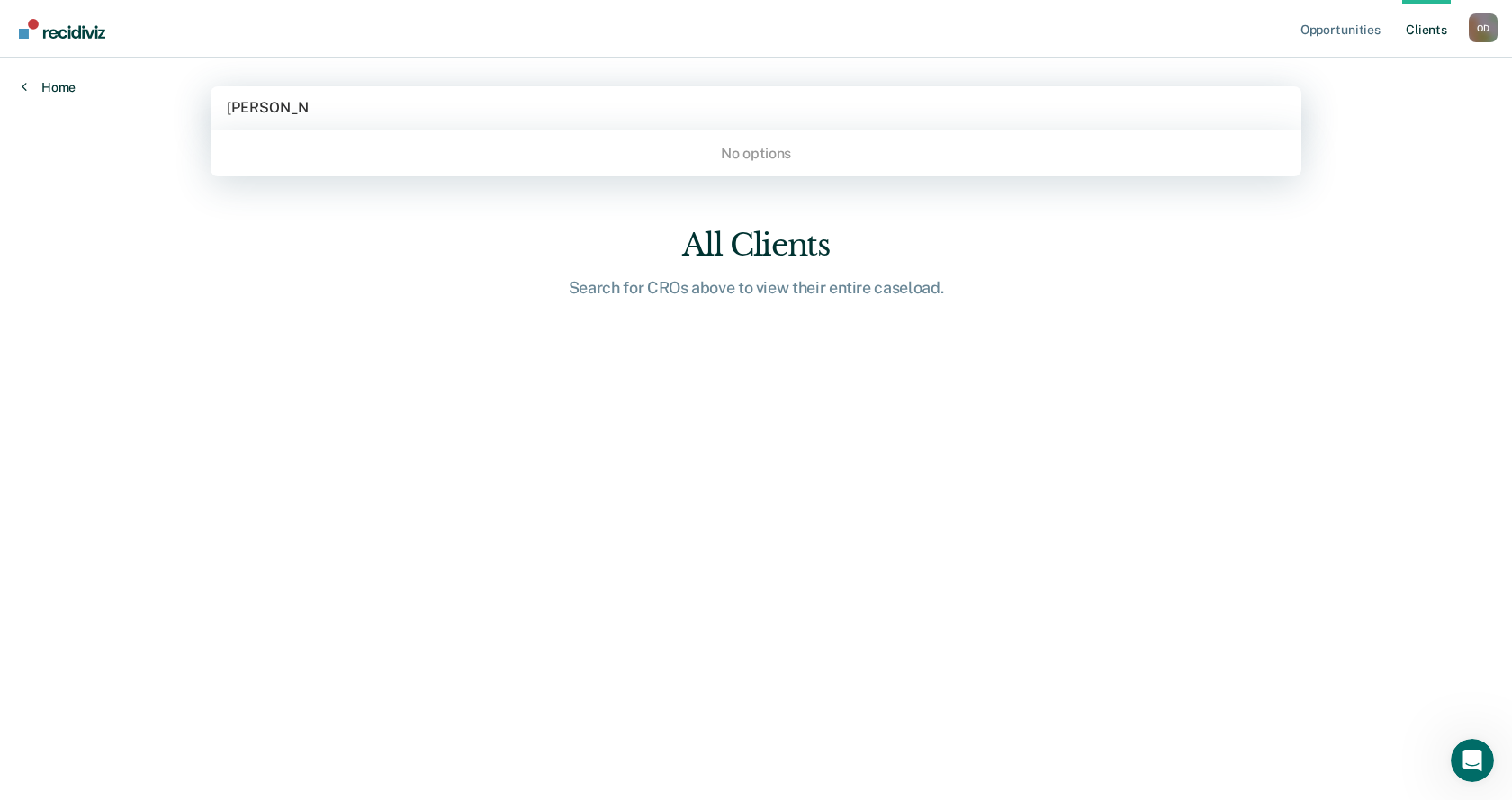
type input "[PERSON_NAME]"
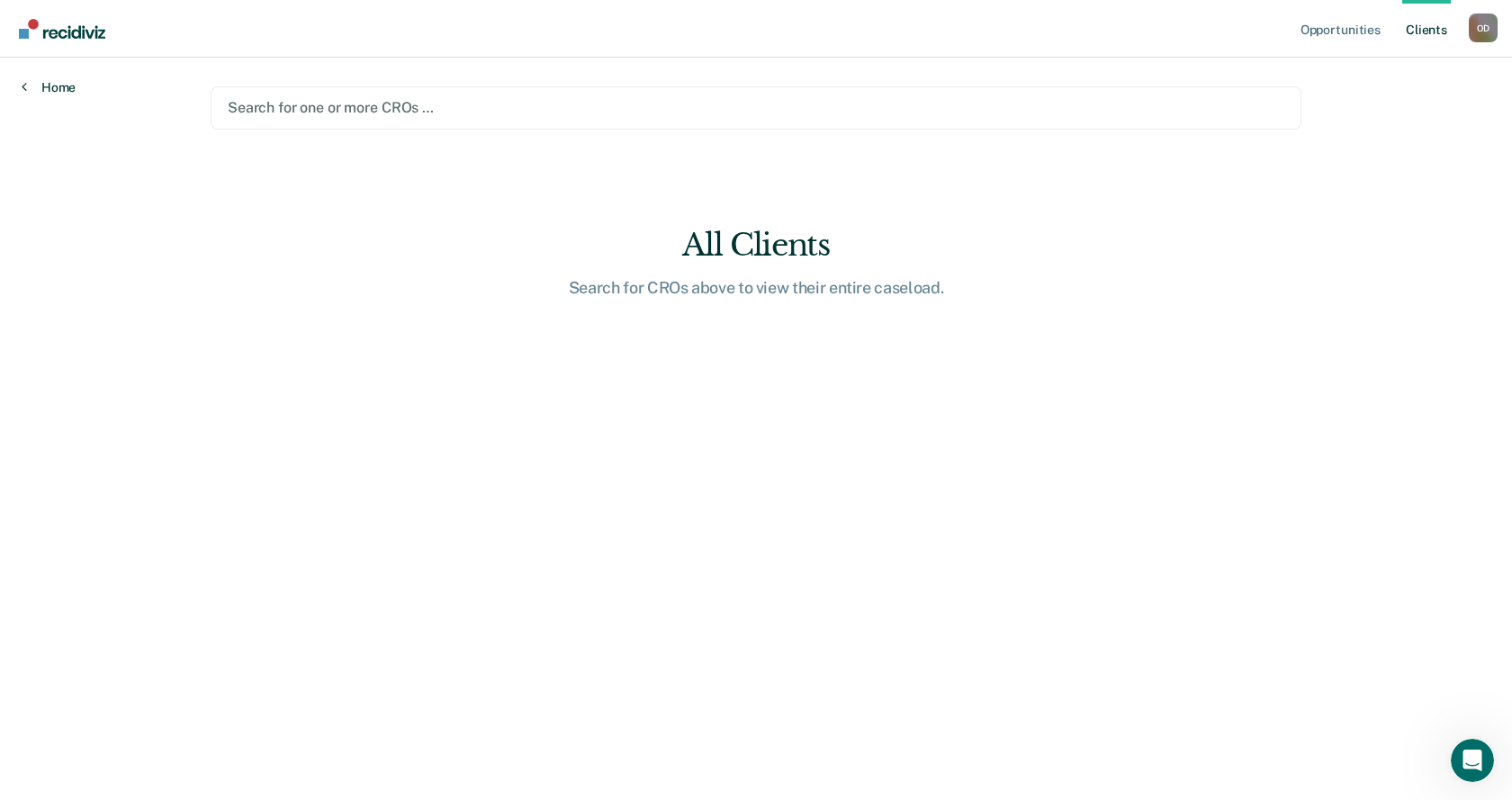
click at [32, 92] on link "Home" at bounding box center [49, 87] width 54 height 16
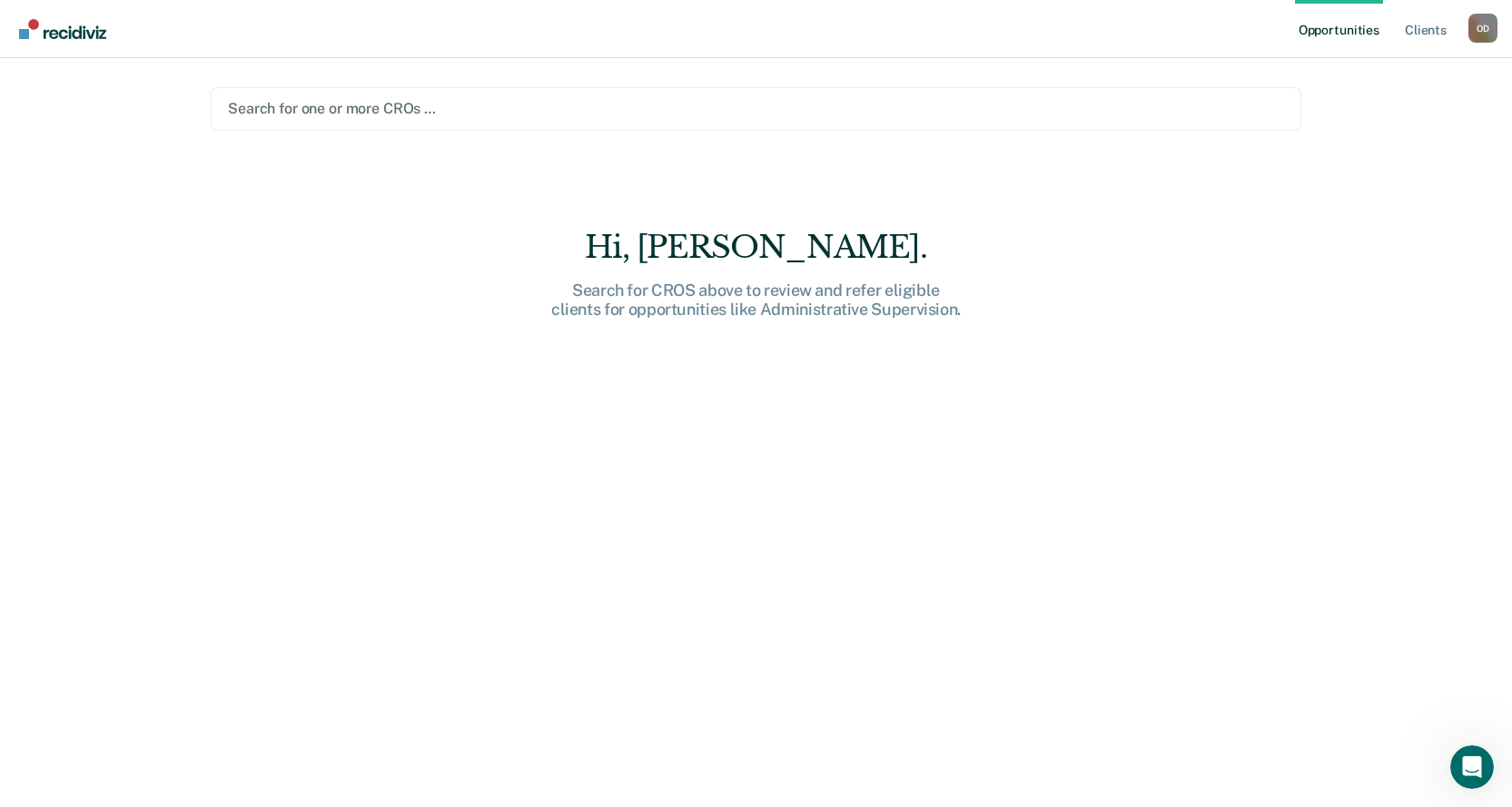
click at [32, 93] on div "Opportunities Client s [PERSON_NAME] Profile How it works Log Out Search for on…" at bounding box center [756, 403] width 1512 height 807
